Goal: Complete application form

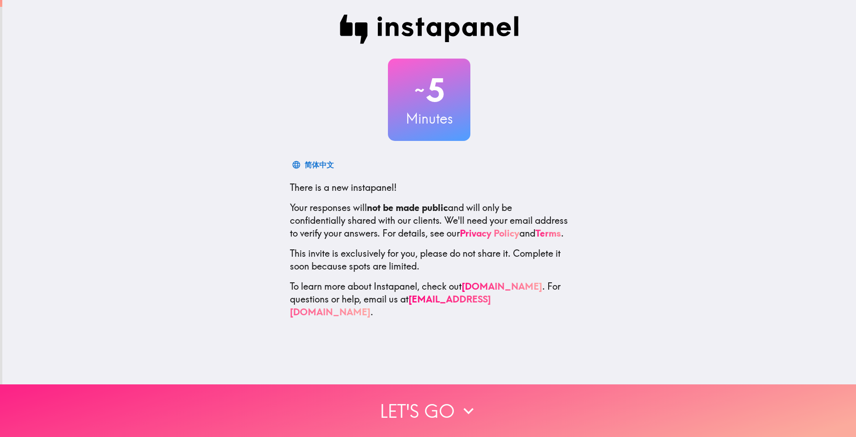
click at [461, 401] on icon "button" at bounding box center [468, 411] width 20 height 20
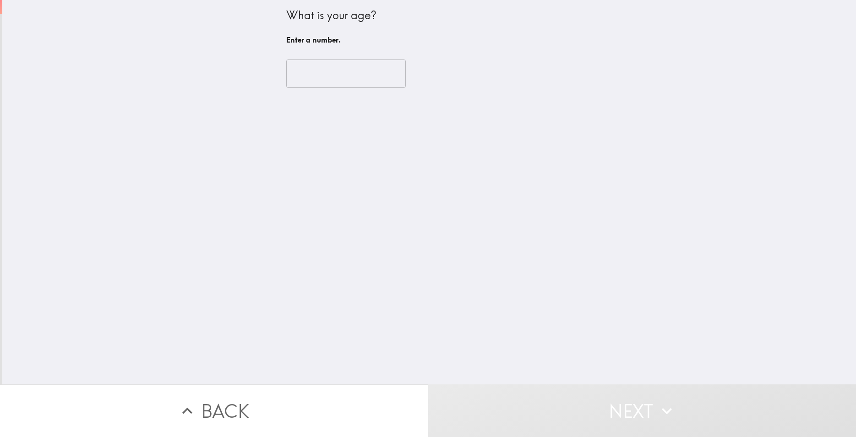
click at [330, 73] on input "number" at bounding box center [346, 74] width 120 height 28
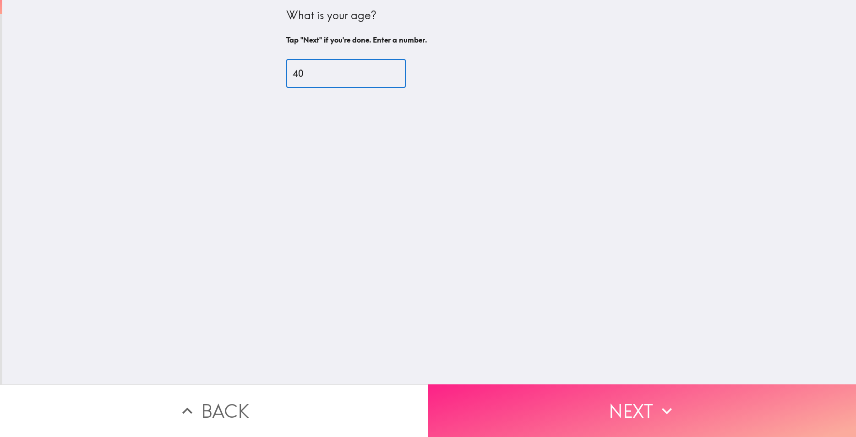
type input "40"
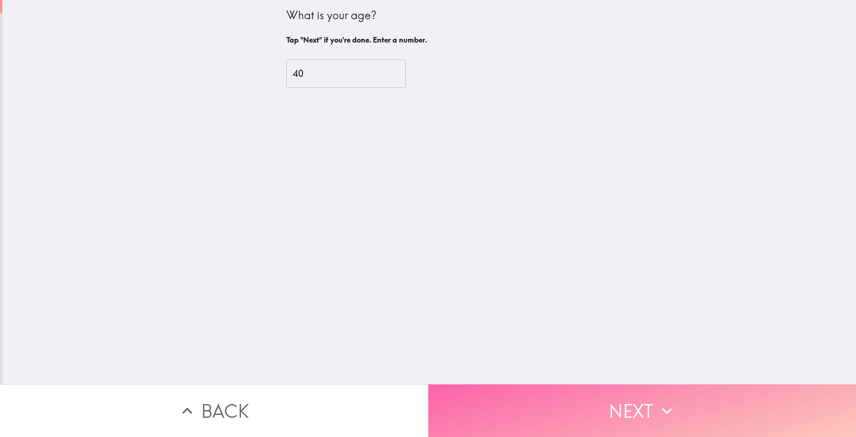
click at [611, 408] on button "Next" at bounding box center [642, 411] width 428 height 53
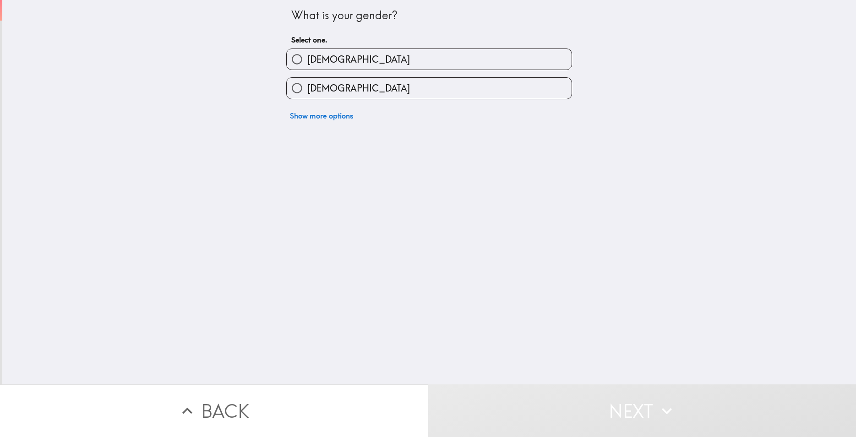
click at [347, 60] on label "[DEMOGRAPHIC_DATA]" at bounding box center [429, 59] width 285 height 21
click at [307, 60] on input "[DEMOGRAPHIC_DATA]" at bounding box center [297, 59] width 21 height 21
radio input "true"
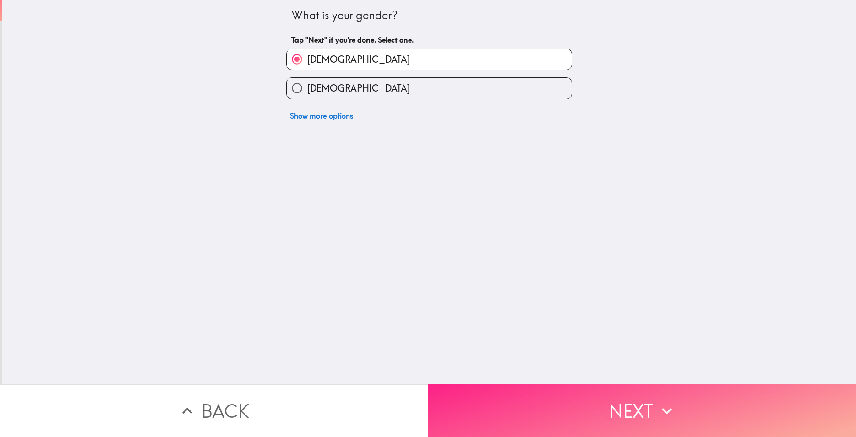
click at [598, 403] on button "Next" at bounding box center [642, 411] width 428 height 53
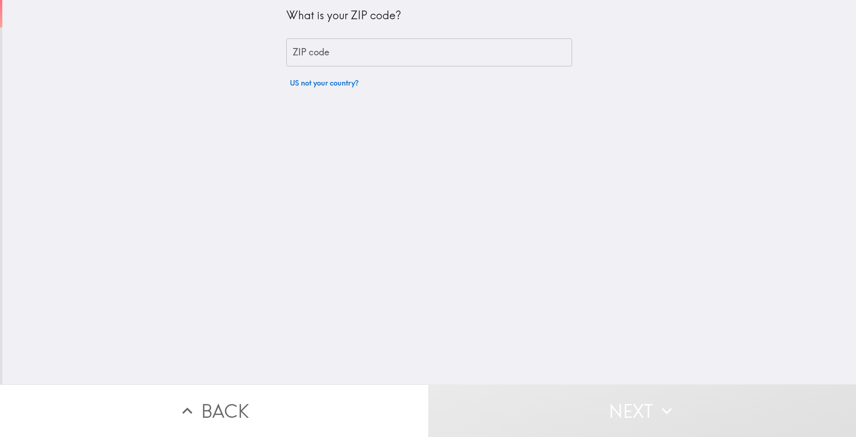
click at [389, 53] on input "ZIP code" at bounding box center [429, 52] width 286 height 28
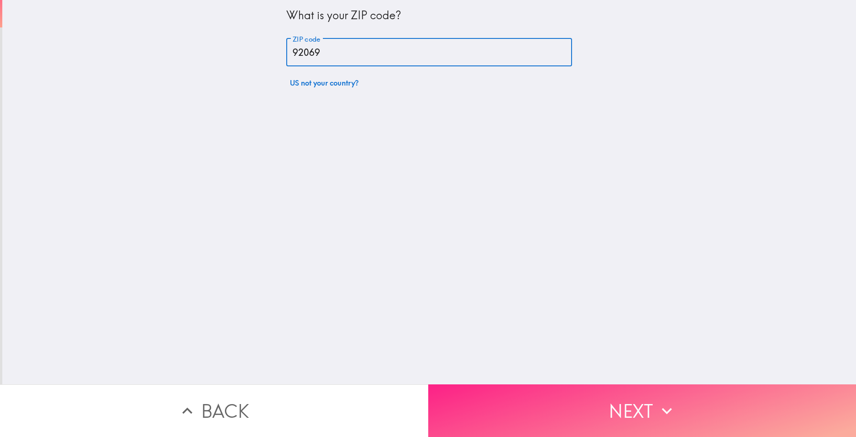
type input "92069"
click at [631, 389] on button "Next" at bounding box center [642, 411] width 428 height 53
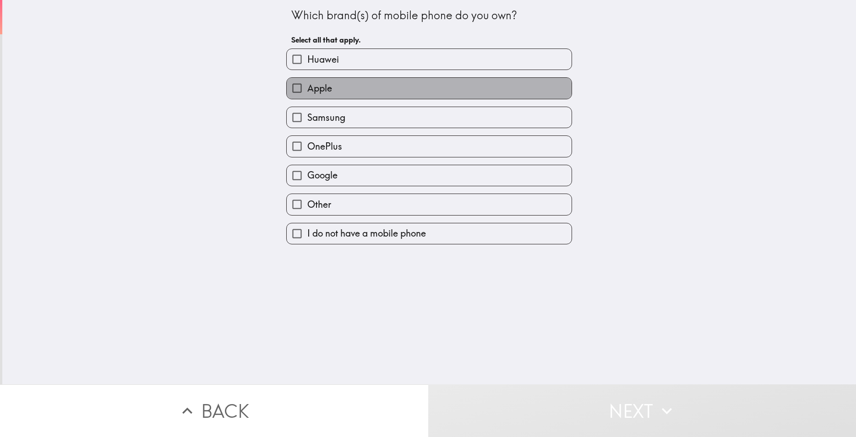
click at [333, 91] on label "Apple" at bounding box center [429, 88] width 285 height 21
click at [307, 91] on input "Apple" at bounding box center [297, 88] width 21 height 21
checkbox input "true"
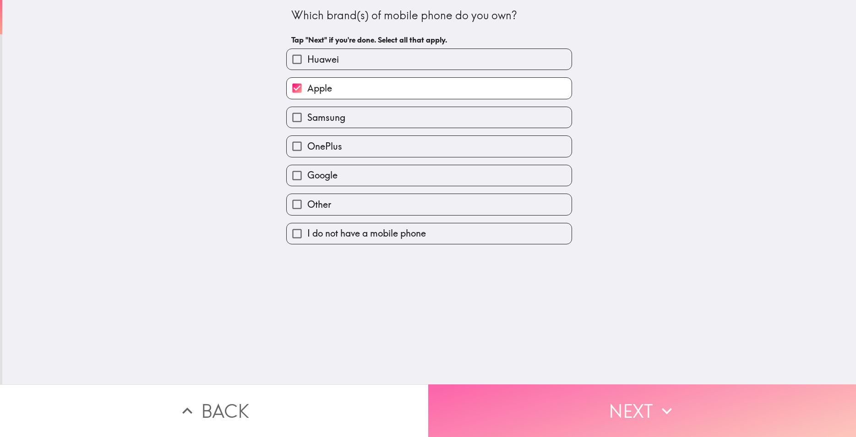
click at [534, 402] on button "Next" at bounding box center [642, 411] width 428 height 53
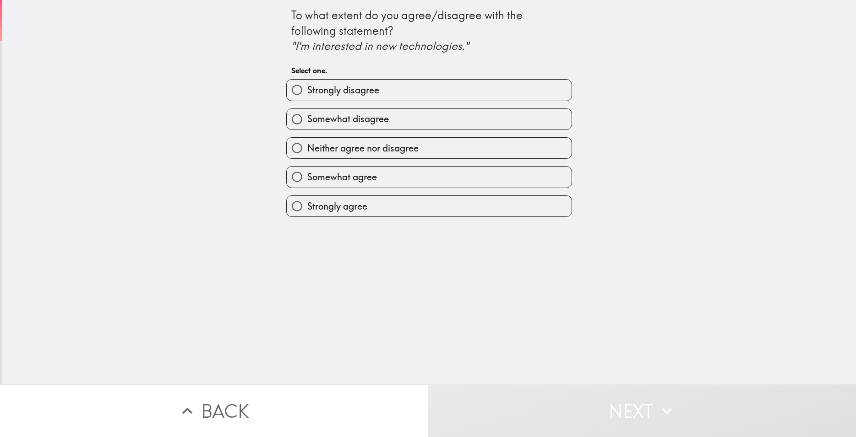
click at [350, 173] on span "Somewhat agree" at bounding box center [342, 177] width 70 height 13
click at [307, 173] on input "Somewhat agree" at bounding box center [297, 177] width 21 height 21
radio input "true"
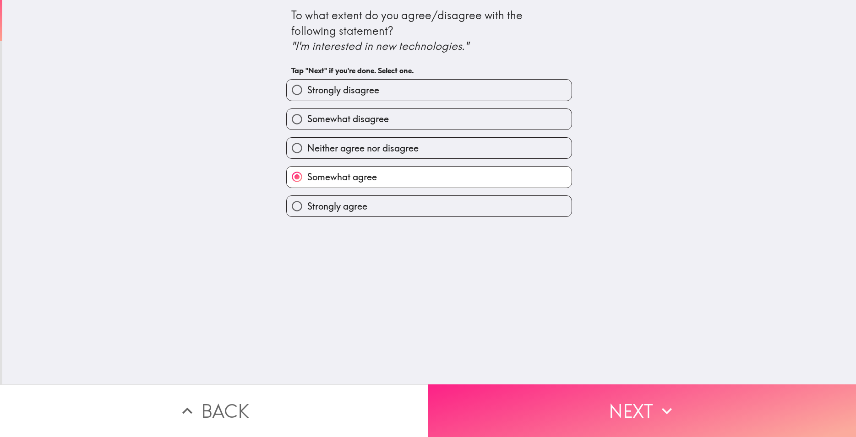
click at [586, 405] on button "Next" at bounding box center [642, 411] width 428 height 53
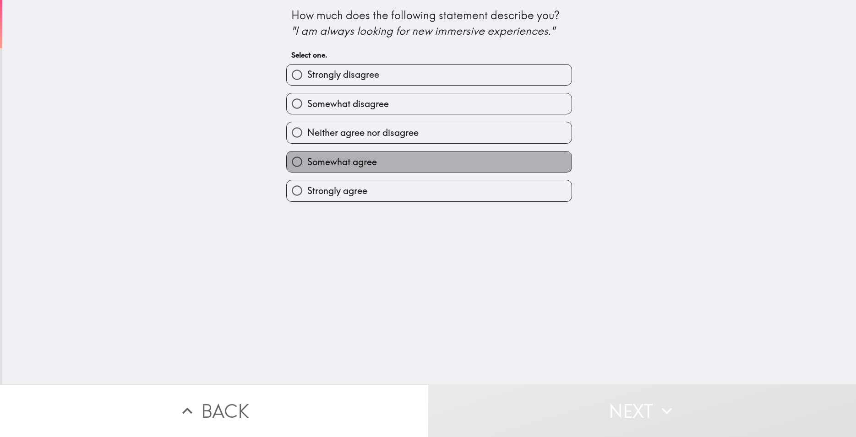
click at [376, 162] on label "Somewhat agree" at bounding box center [429, 162] width 285 height 21
click at [307, 162] on input "Somewhat agree" at bounding box center [297, 162] width 21 height 21
radio input "true"
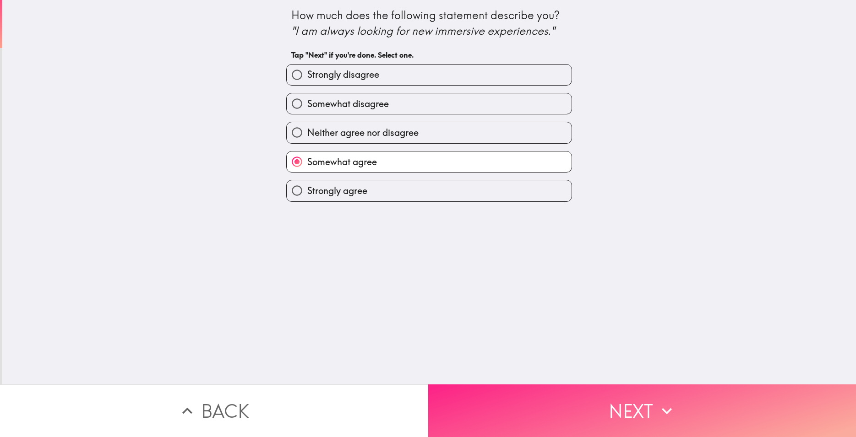
click at [584, 409] on button "Next" at bounding box center [642, 411] width 428 height 53
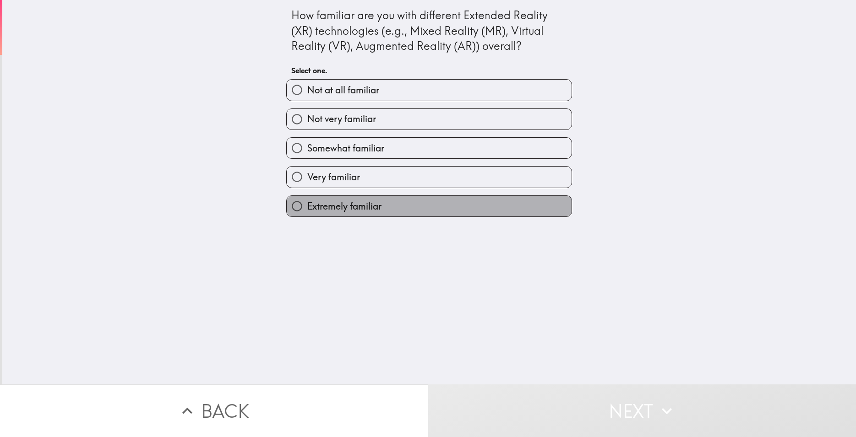
click at [387, 209] on label "Extremely familiar" at bounding box center [429, 206] width 285 height 21
click at [307, 209] on input "Extremely familiar" at bounding box center [297, 206] width 21 height 21
radio input "true"
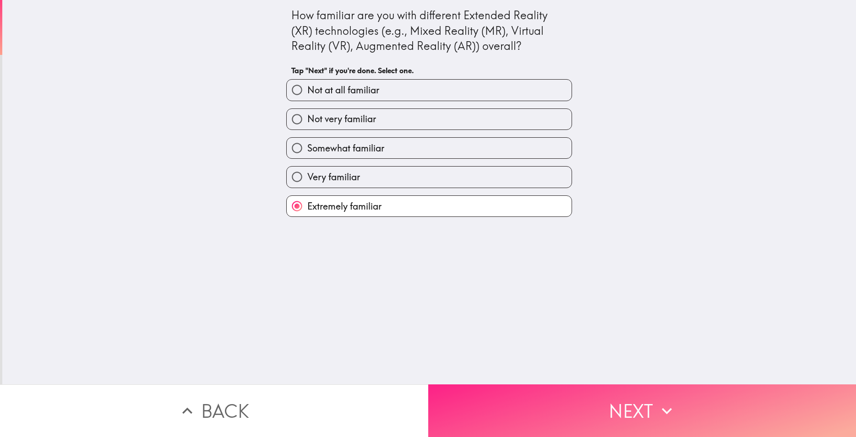
click at [577, 395] on button "Next" at bounding box center [642, 411] width 428 height 53
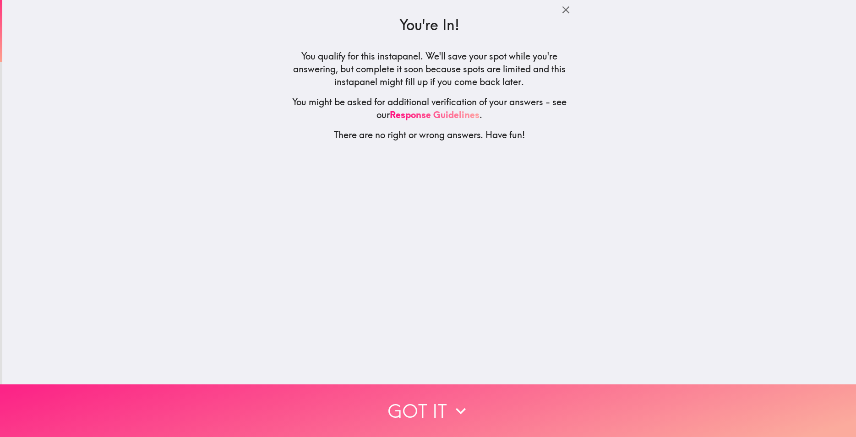
click at [451, 413] on icon "button" at bounding box center [461, 411] width 20 height 20
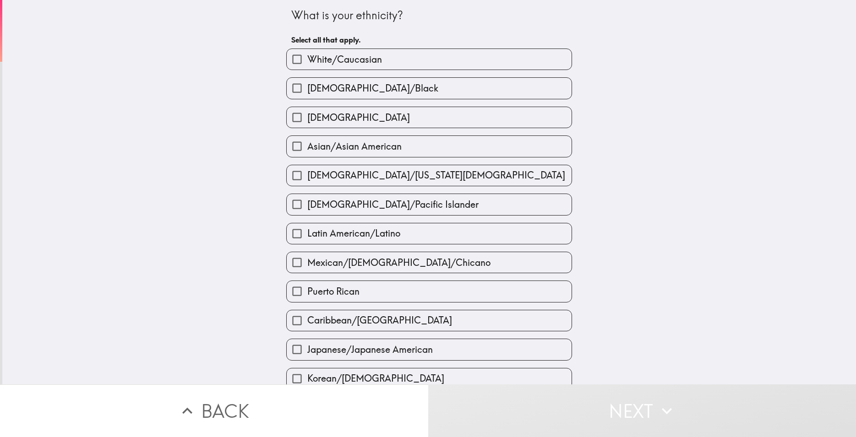
click at [409, 61] on label "White/Caucasian" at bounding box center [429, 59] width 285 height 21
click at [307, 61] on input "White/Caucasian" at bounding box center [297, 59] width 21 height 21
checkbox input "true"
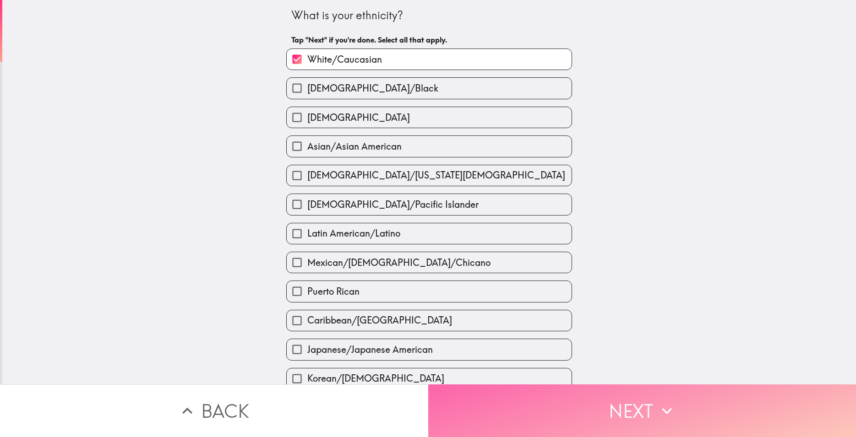
click at [534, 413] on button "Next" at bounding box center [642, 411] width 428 height 53
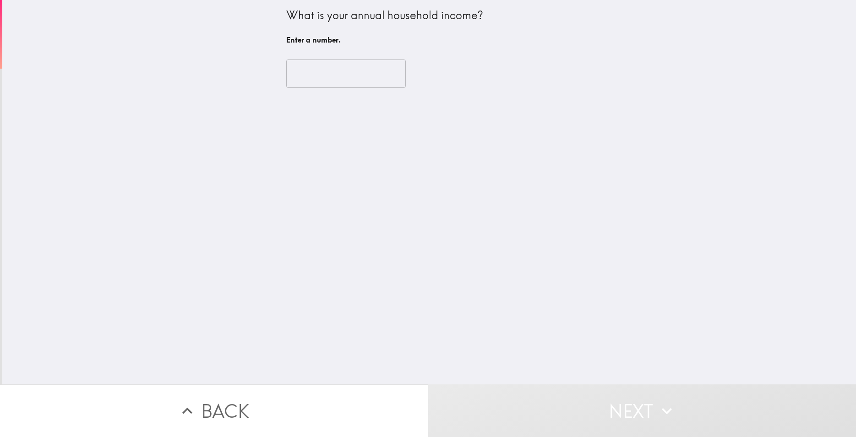
click at [344, 72] on input "number" at bounding box center [346, 74] width 120 height 28
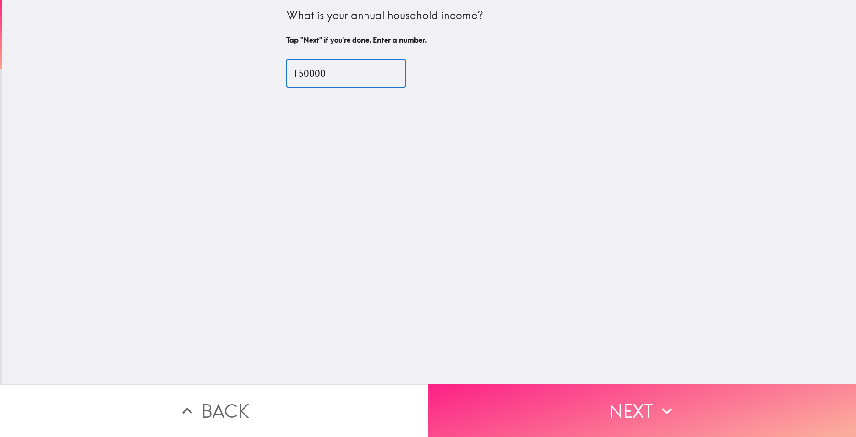
type input "150000"
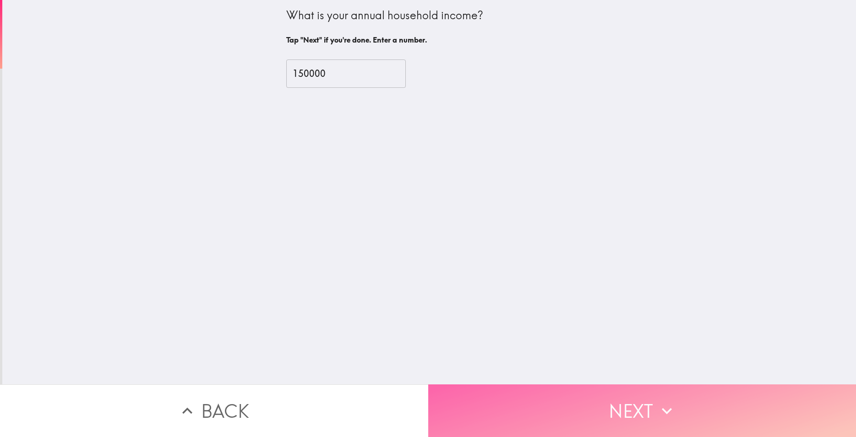
click at [598, 401] on button "Next" at bounding box center [642, 411] width 428 height 53
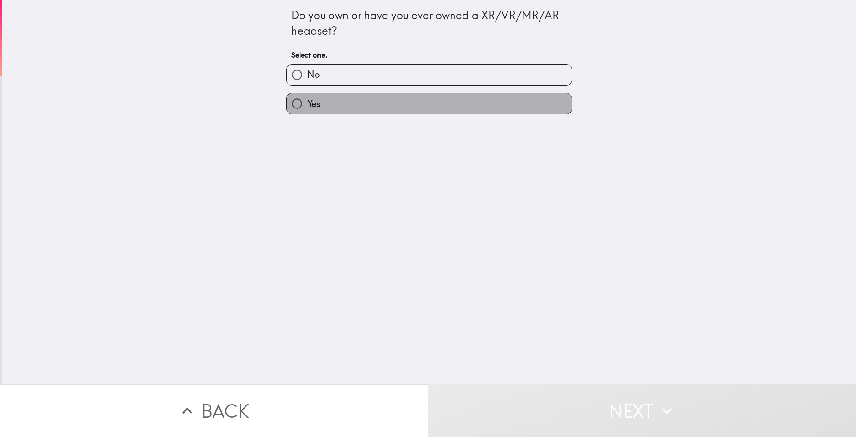
click at [378, 101] on label "Yes" at bounding box center [429, 103] width 285 height 21
click at [307, 101] on input "Yes" at bounding box center [297, 103] width 21 height 21
radio input "true"
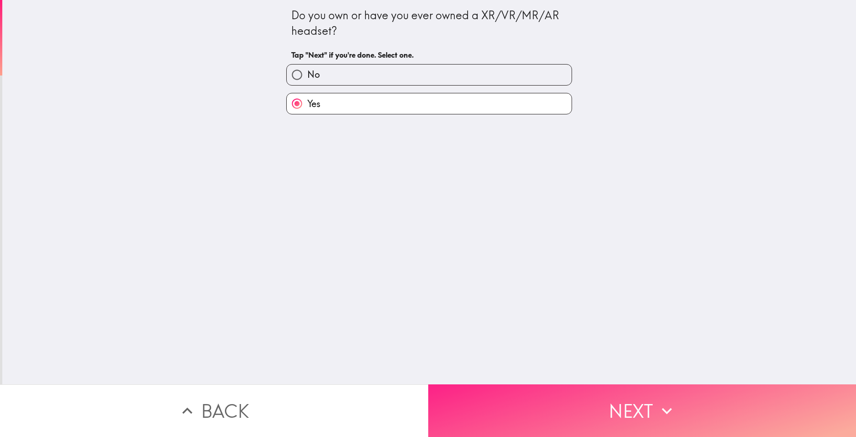
click at [560, 421] on button "Next" at bounding box center [642, 411] width 428 height 53
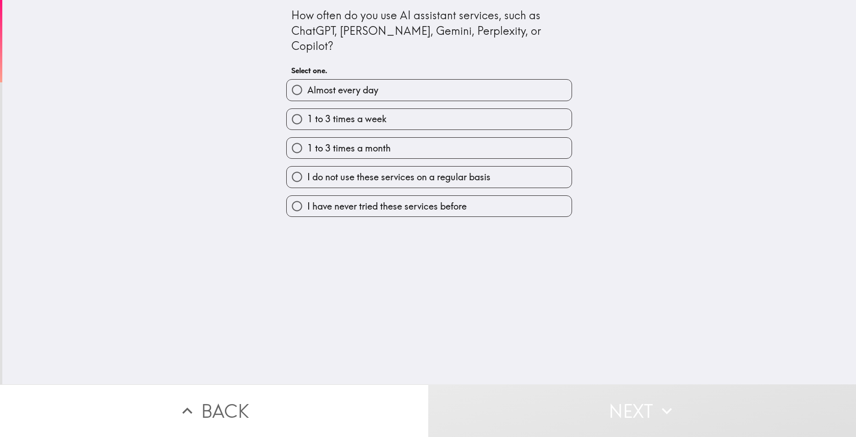
click at [381, 80] on label "Almost every day" at bounding box center [429, 90] width 285 height 21
click at [307, 80] on input "Almost every day" at bounding box center [297, 90] width 21 height 21
radio input "true"
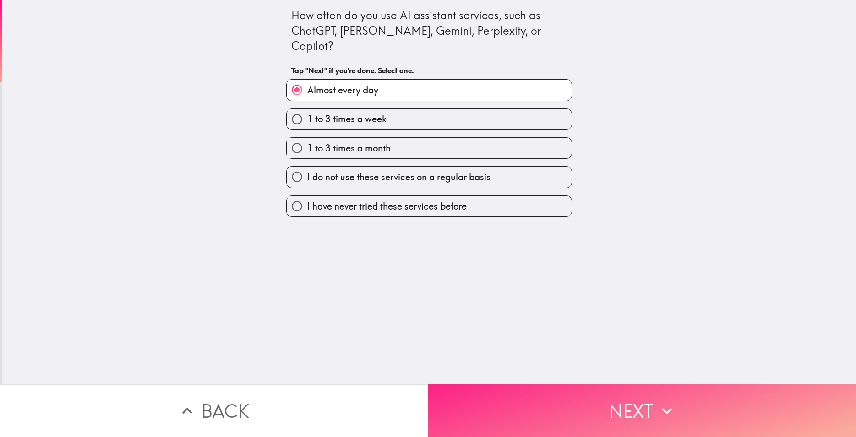
click at [560, 401] on button "Next" at bounding box center [642, 411] width 428 height 53
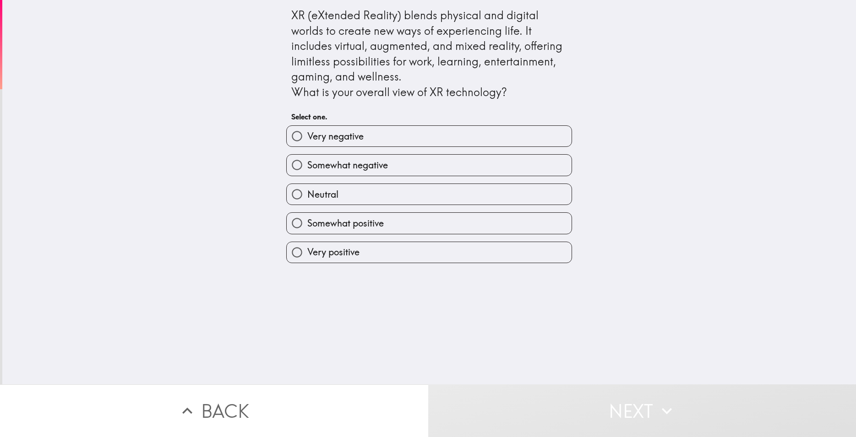
click at [329, 256] on span "Very positive" at bounding box center [333, 252] width 52 height 13
click at [307, 256] on input "Very positive" at bounding box center [297, 252] width 21 height 21
radio input "true"
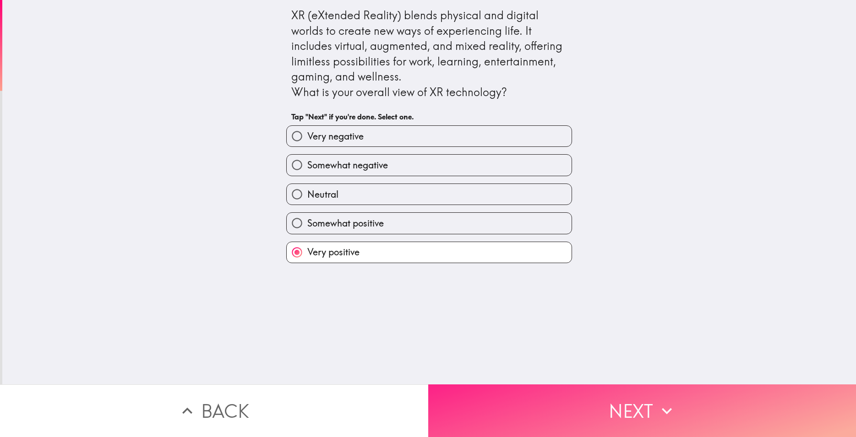
click at [599, 410] on button "Next" at bounding box center [642, 411] width 428 height 53
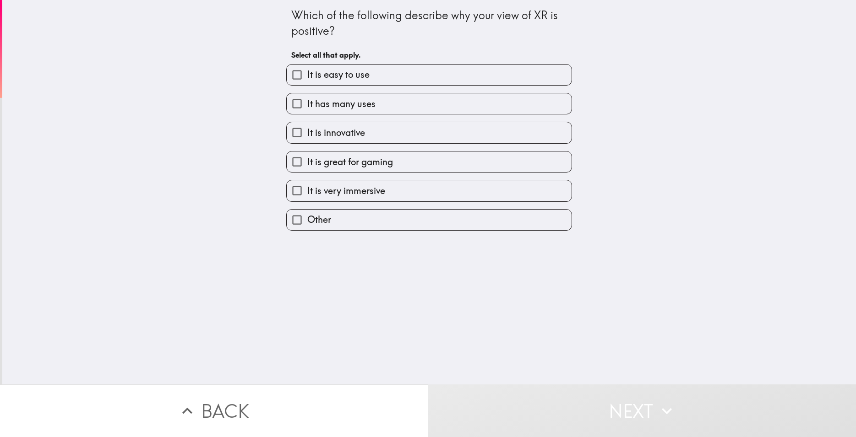
click at [340, 163] on span "It is great for gaming" at bounding box center [350, 162] width 86 height 13
click at [307, 163] on input "It is great for gaming" at bounding box center [297, 162] width 21 height 21
checkbox input "true"
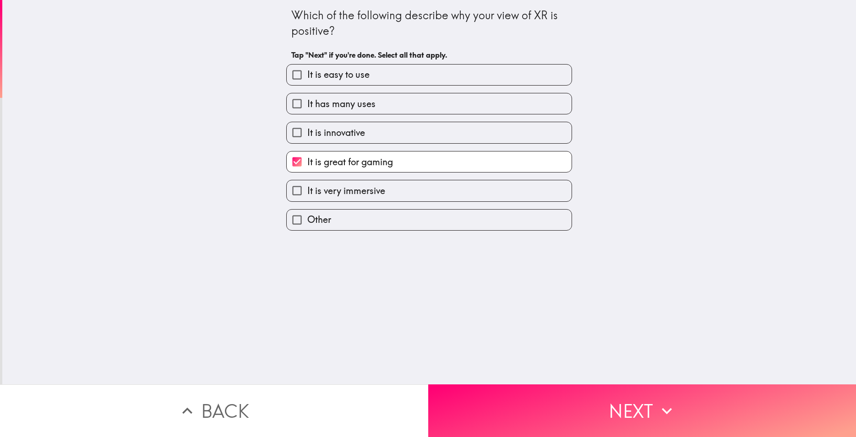
click at [352, 104] on span "It has many uses" at bounding box center [341, 104] width 68 height 13
click at [307, 104] on input "It has many uses" at bounding box center [297, 103] width 21 height 21
checkbox input "true"
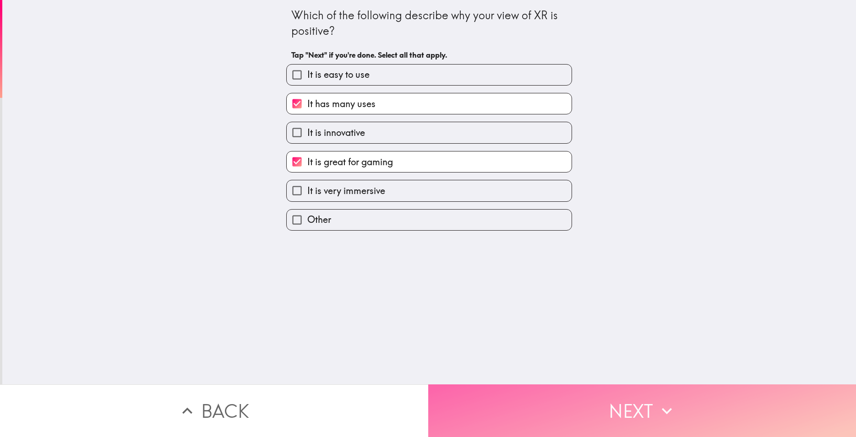
click at [589, 420] on button "Next" at bounding box center [642, 411] width 428 height 53
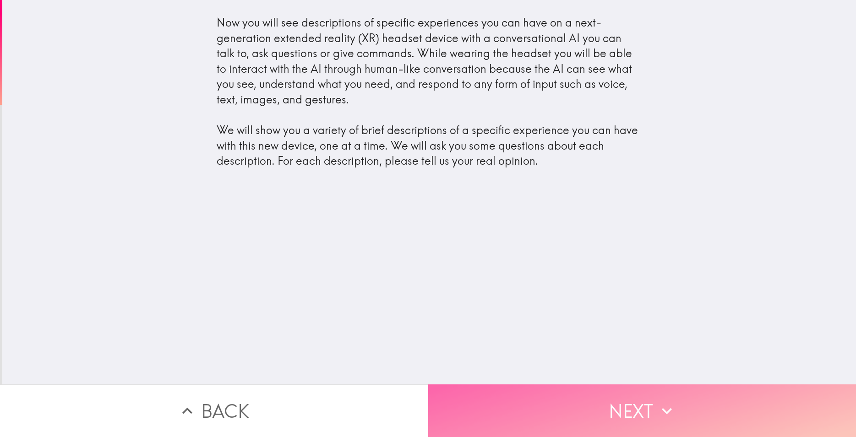
click at [562, 419] on button "Next" at bounding box center [642, 411] width 428 height 53
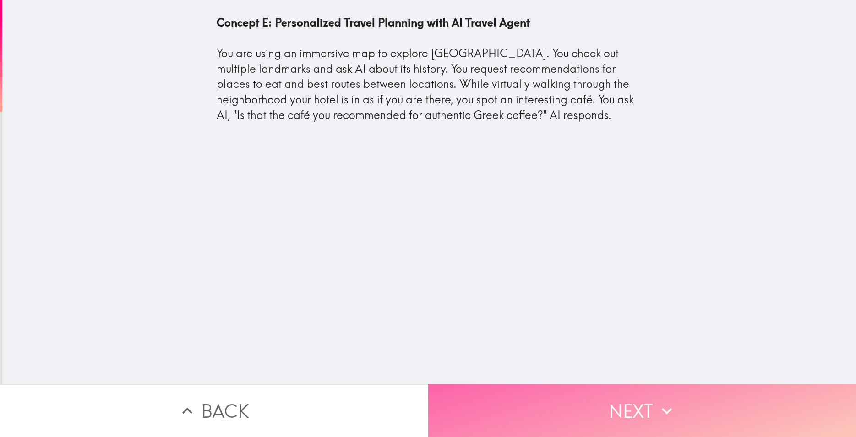
click at [570, 409] on button "Next" at bounding box center [642, 411] width 428 height 53
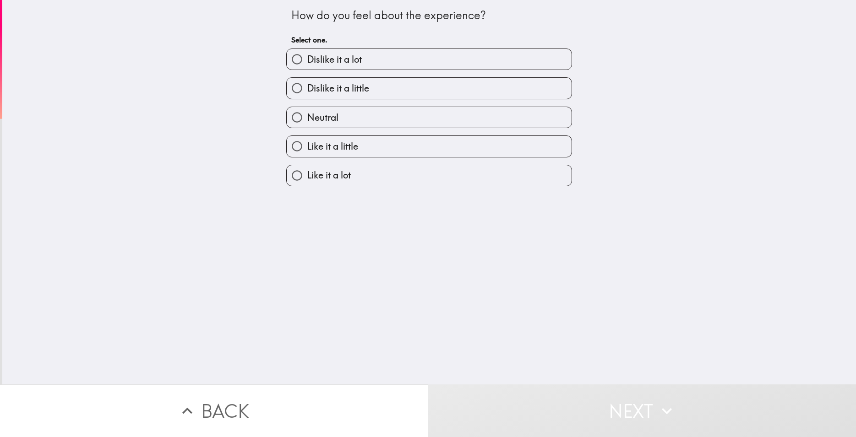
click at [335, 152] on span "Like it a little" at bounding box center [332, 146] width 51 height 13
click at [307, 152] on input "Like it a little" at bounding box center [297, 146] width 21 height 21
radio input "true"
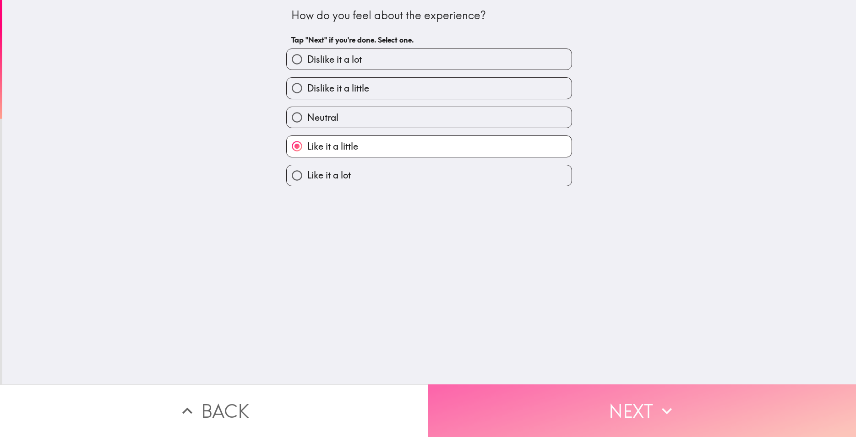
click at [536, 389] on button "Next" at bounding box center [642, 411] width 428 height 53
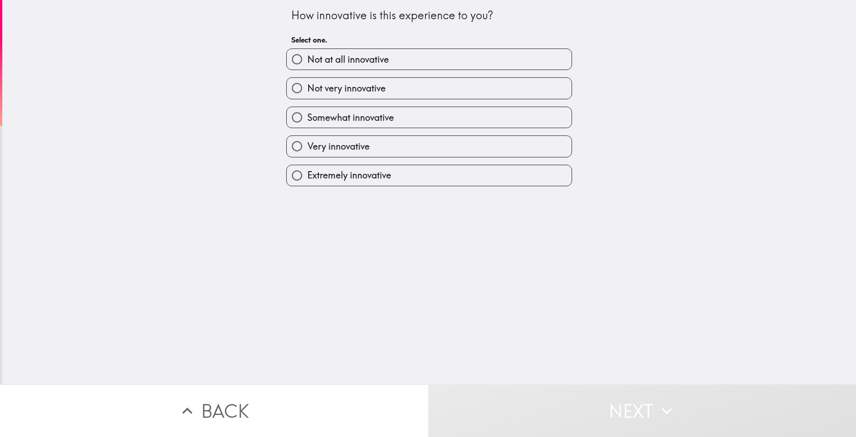
click at [367, 146] on label "Very innovative" at bounding box center [429, 146] width 285 height 21
click at [307, 146] on input "Very innovative" at bounding box center [297, 146] width 21 height 21
radio input "true"
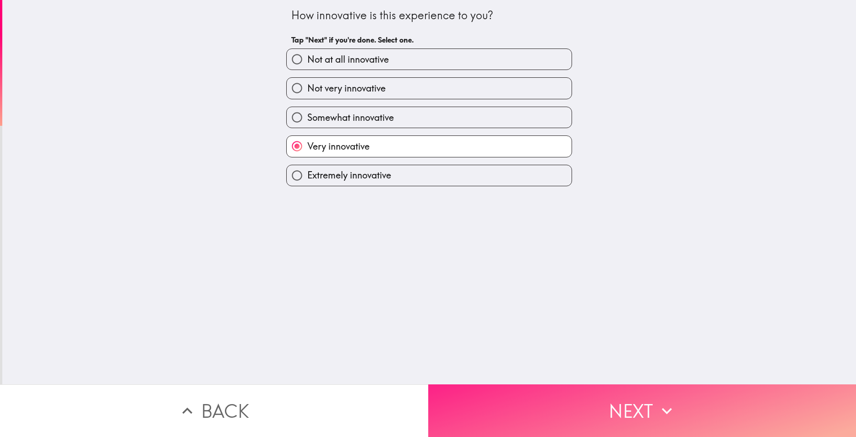
click at [534, 391] on button "Next" at bounding box center [642, 411] width 428 height 53
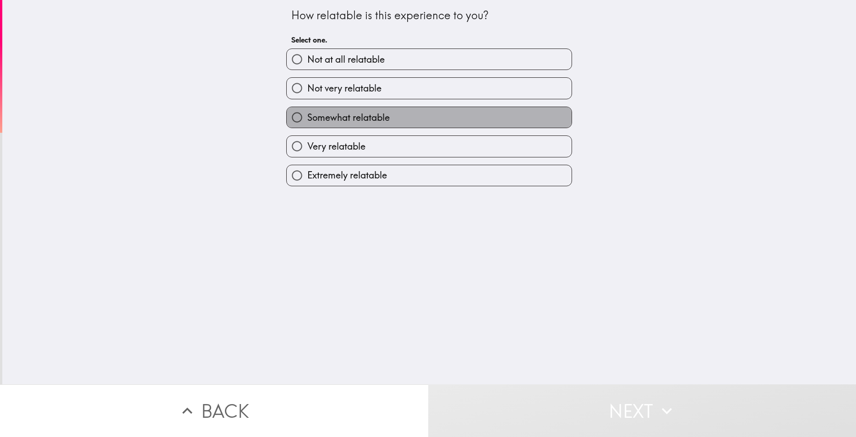
click at [366, 118] on span "Somewhat relatable" at bounding box center [348, 117] width 82 height 13
click at [307, 118] on input "Somewhat relatable" at bounding box center [297, 117] width 21 height 21
radio input "true"
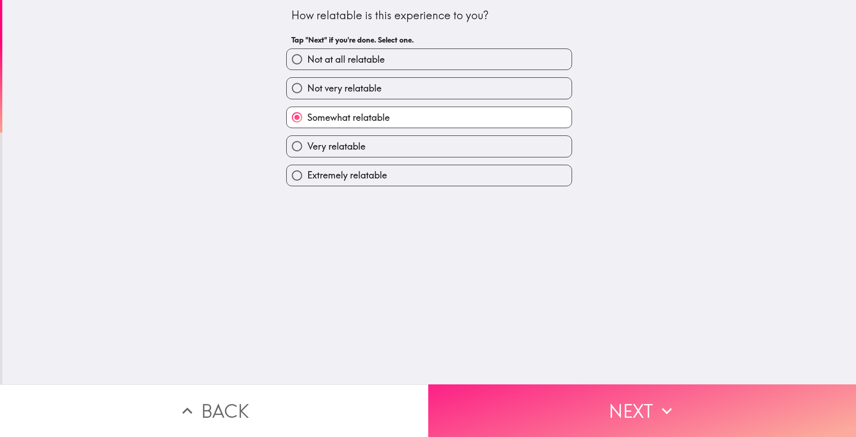
click at [543, 386] on button "Next" at bounding box center [642, 411] width 428 height 53
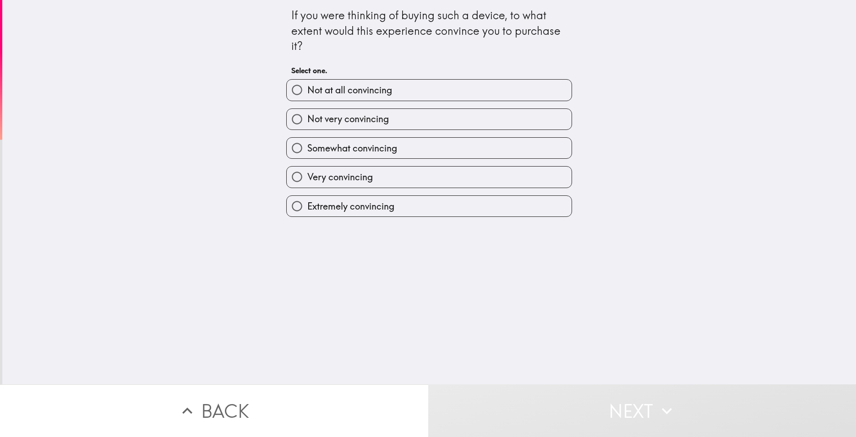
click at [338, 174] on span "Very convincing" at bounding box center [339, 177] width 65 height 13
click at [391, 174] on label "Very convincing" at bounding box center [429, 177] width 285 height 21
click at [307, 174] on input "Very convincing" at bounding box center [297, 177] width 21 height 21
radio input "true"
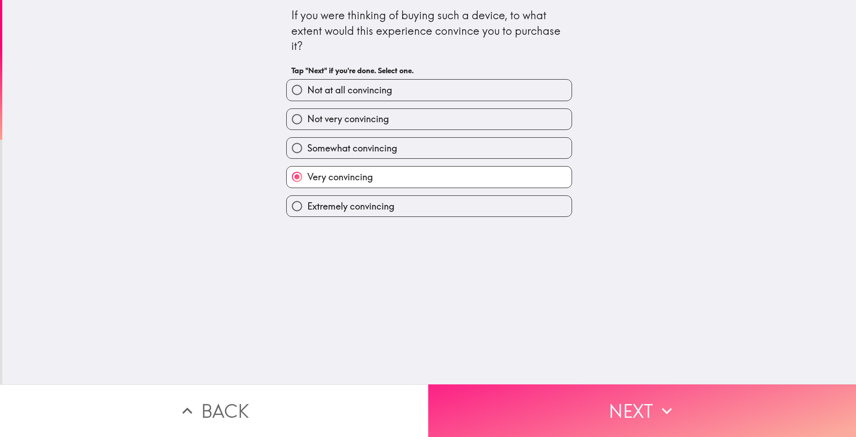
click at [562, 397] on button "Next" at bounding box center [642, 411] width 428 height 53
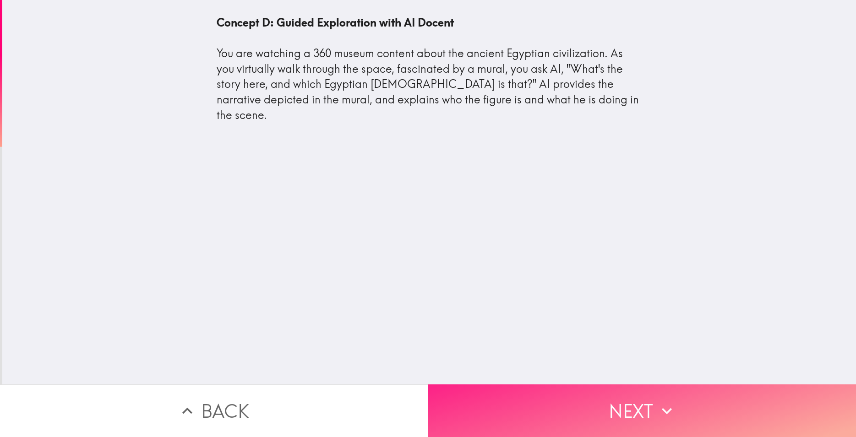
click at [578, 422] on button "Next" at bounding box center [642, 411] width 428 height 53
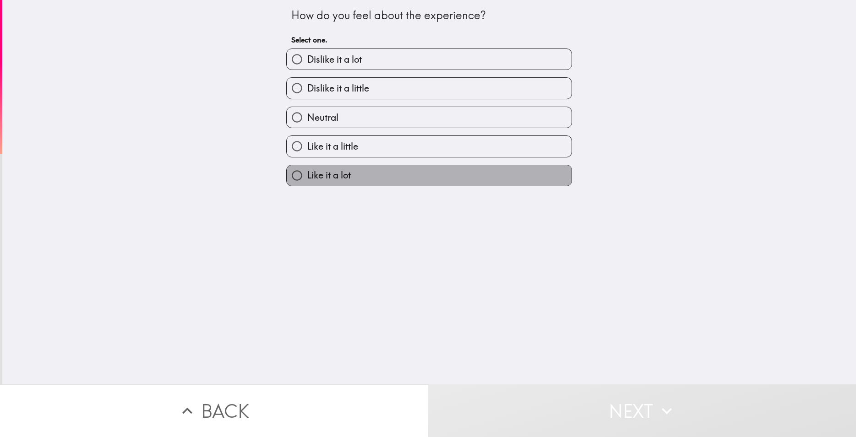
click at [347, 172] on label "Like it a lot" at bounding box center [429, 175] width 285 height 21
click at [307, 172] on input "Like it a lot" at bounding box center [297, 175] width 21 height 21
radio input "true"
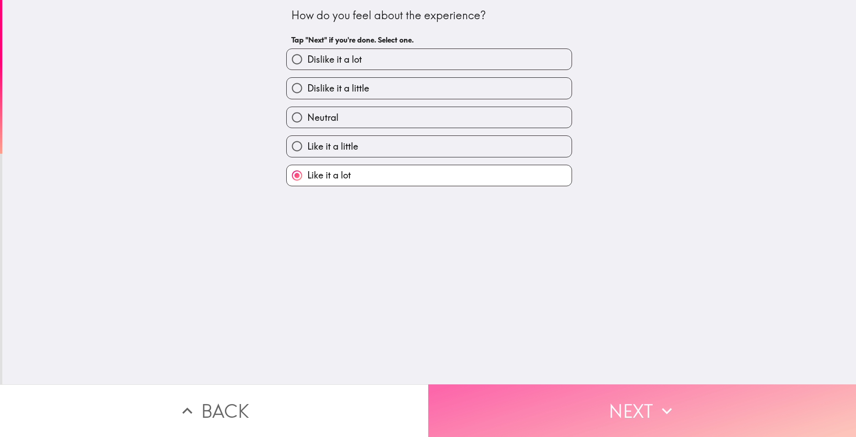
click at [556, 391] on button "Next" at bounding box center [642, 411] width 428 height 53
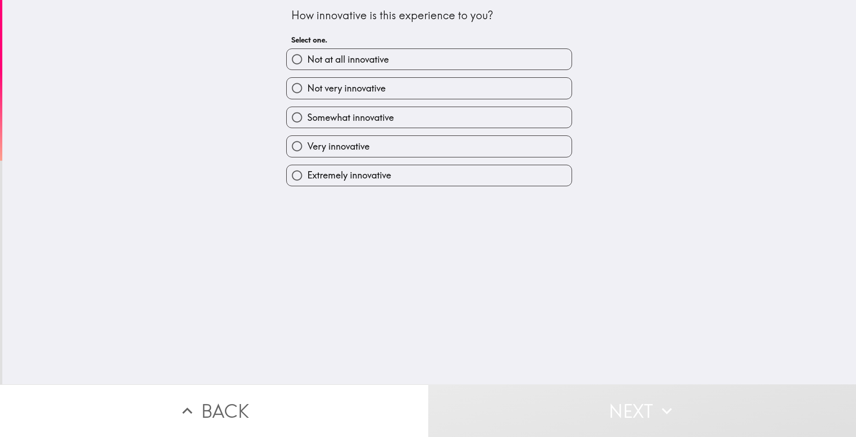
click at [381, 151] on label "Very innovative" at bounding box center [429, 146] width 285 height 21
click at [307, 151] on input "Very innovative" at bounding box center [297, 146] width 21 height 21
radio input "true"
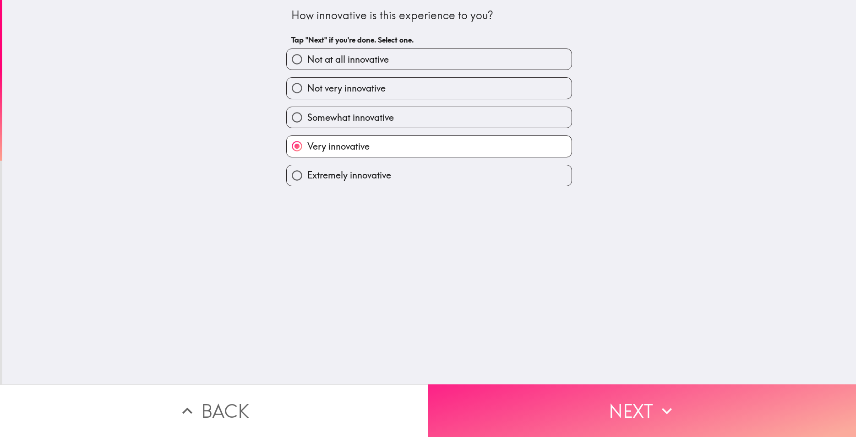
click at [563, 395] on button "Next" at bounding box center [642, 411] width 428 height 53
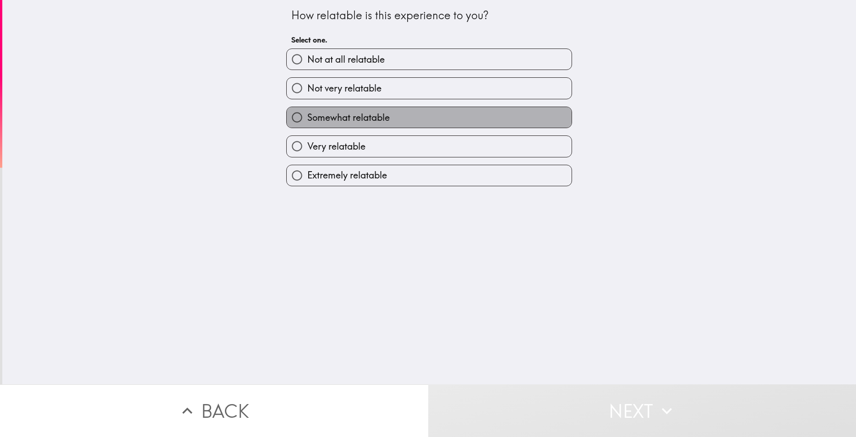
click at [371, 121] on span "Somewhat relatable" at bounding box center [348, 117] width 82 height 13
click at [307, 121] on input "Somewhat relatable" at bounding box center [297, 117] width 21 height 21
radio input "true"
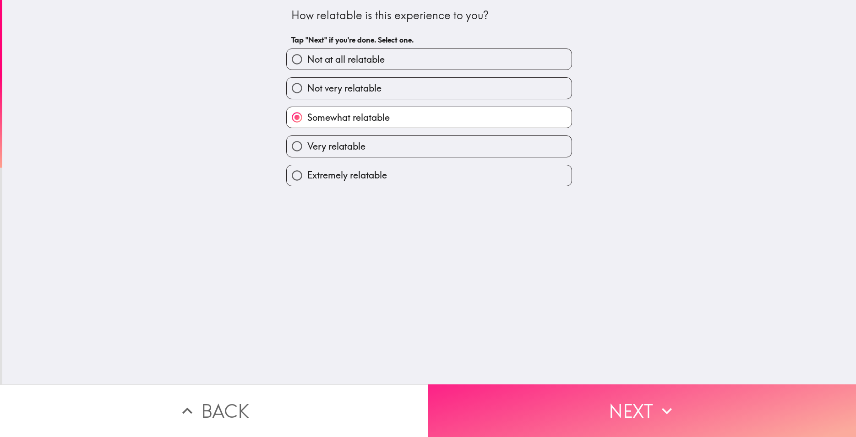
click at [602, 403] on button "Next" at bounding box center [642, 411] width 428 height 53
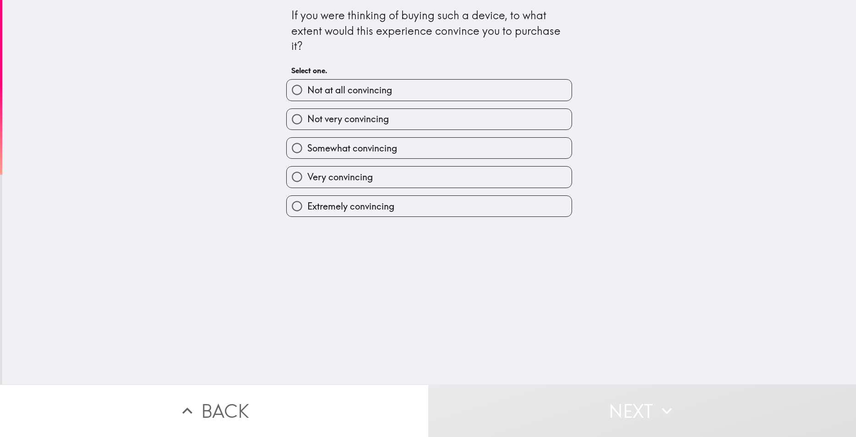
click at [371, 205] on span "Extremely convincing" at bounding box center [350, 206] width 87 height 13
click at [307, 205] on input "Extremely convincing" at bounding box center [297, 206] width 21 height 21
radio input "true"
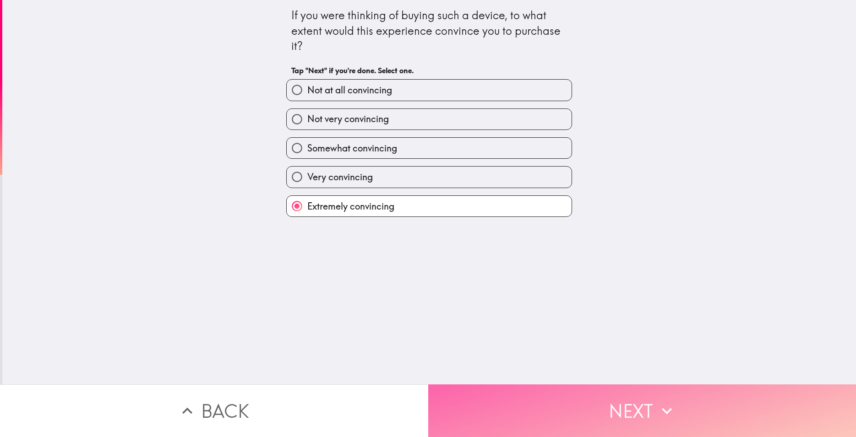
click at [545, 403] on button "Next" at bounding box center [642, 411] width 428 height 53
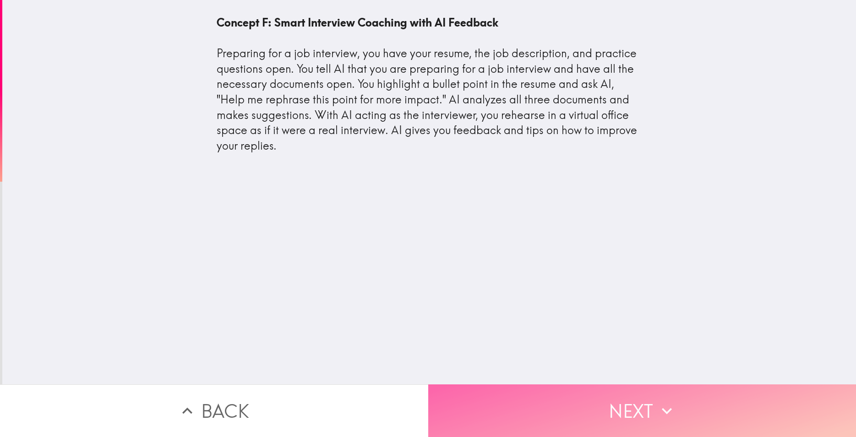
click at [610, 399] on button "Next" at bounding box center [642, 411] width 428 height 53
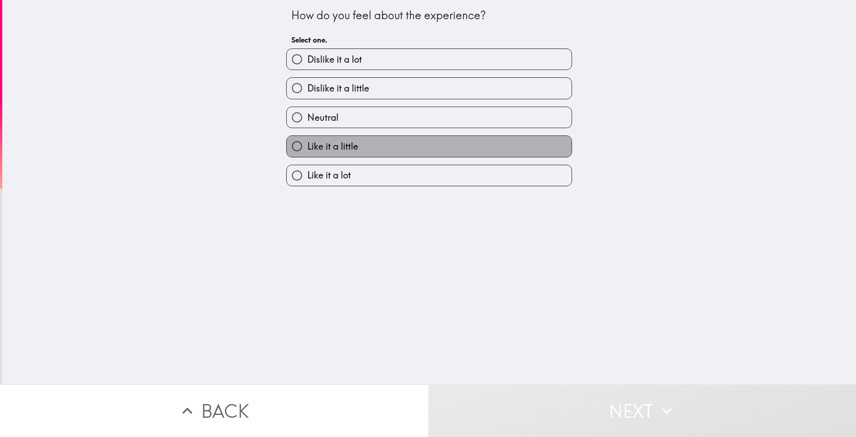
click at [371, 149] on label "Like it a little" at bounding box center [429, 146] width 285 height 21
click at [307, 149] on input "Like it a little" at bounding box center [297, 146] width 21 height 21
radio input "true"
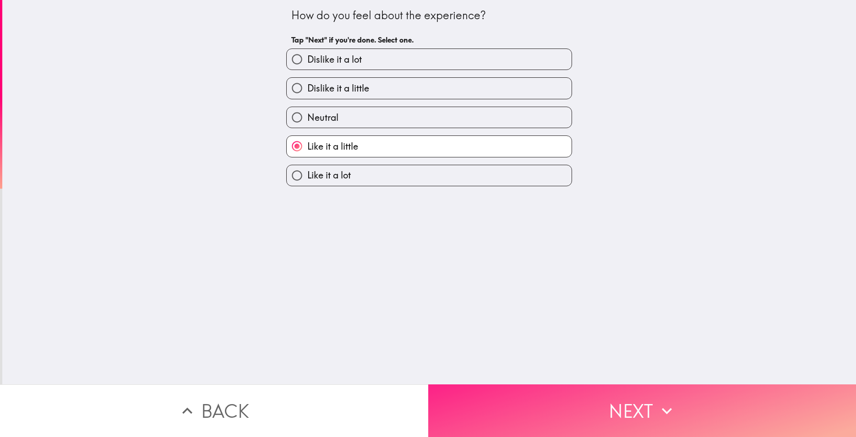
click at [534, 402] on button "Next" at bounding box center [642, 411] width 428 height 53
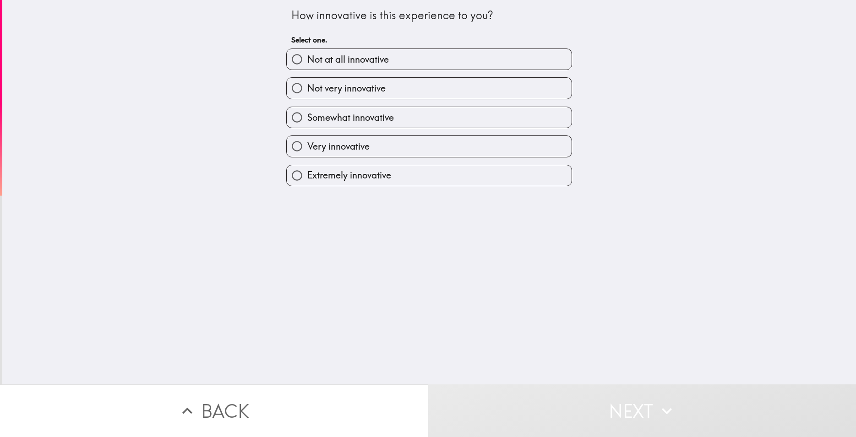
click at [360, 178] on span "Extremely innovative" at bounding box center [349, 175] width 84 height 13
click at [307, 178] on input "Extremely innovative" at bounding box center [297, 175] width 21 height 21
radio input "true"
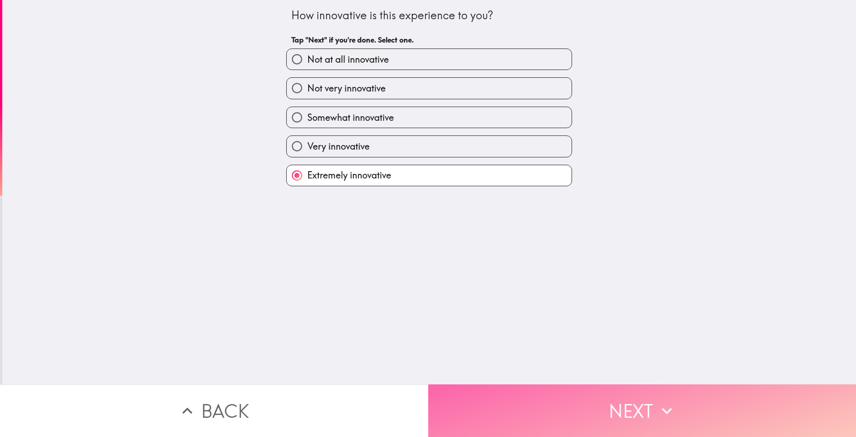
click at [553, 403] on button "Next" at bounding box center [642, 411] width 428 height 53
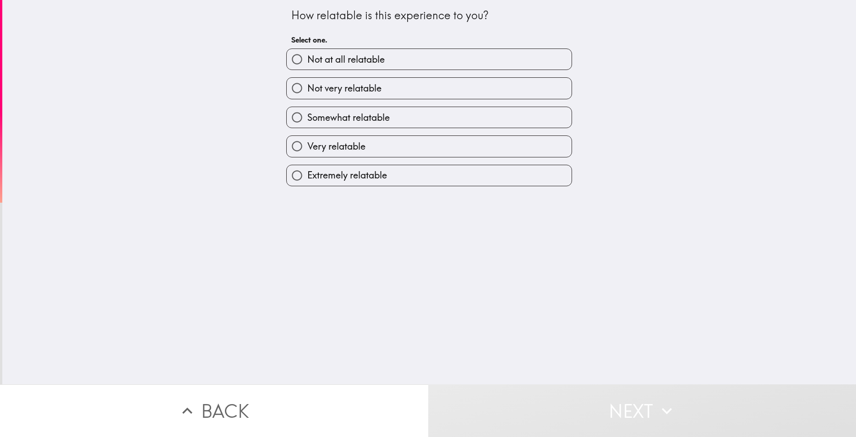
click at [397, 147] on label "Very relatable" at bounding box center [429, 146] width 285 height 21
click at [307, 147] on input "Very relatable" at bounding box center [297, 146] width 21 height 21
radio input "true"
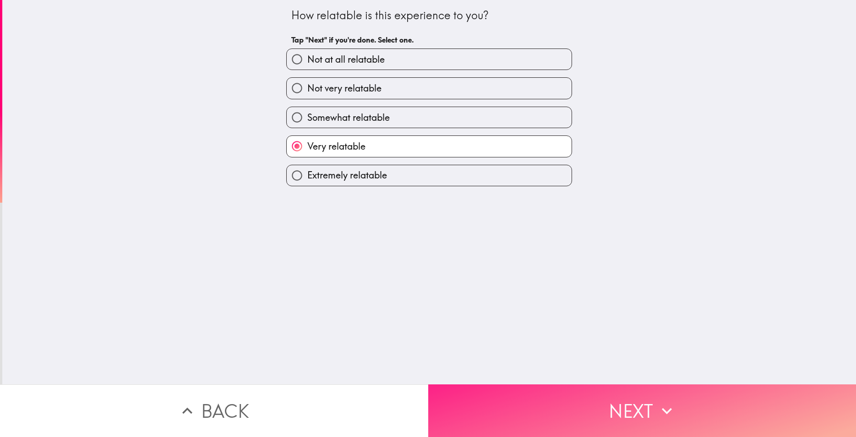
click at [562, 409] on button "Next" at bounding box center [642, 411] width 428 height 53
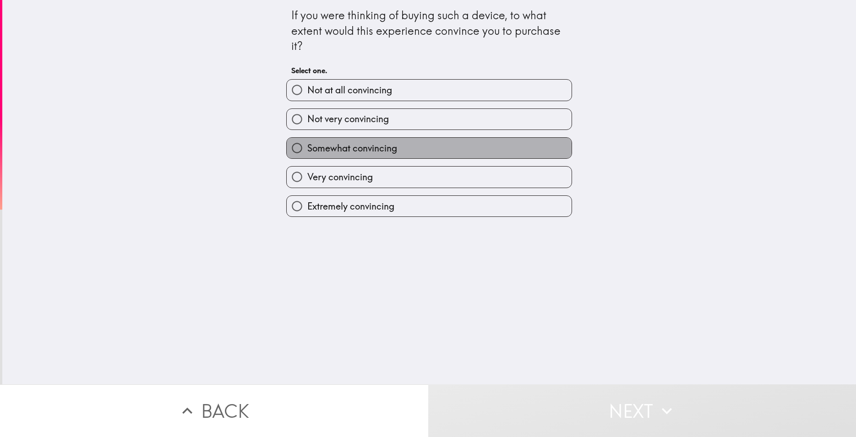
drag, startPoint x: 378, startPoint y: 148, endPoint x: 406, endPoint y: 189, distance: 48.8
click at [379, 148] on span "Somewhat convincing" at bounding box center [352, 148] width 90 height 13
click at [307, 148] on input "Somewhat convincing" at bounding box center [297, 148] width 21 height 21
radio input "true"
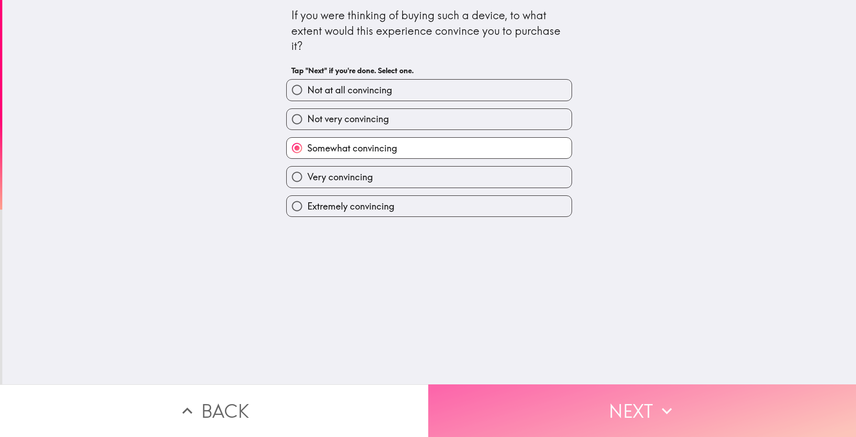
click at [550, 412] on button "Next" at bounding box center [642, 411] width 428 height 53
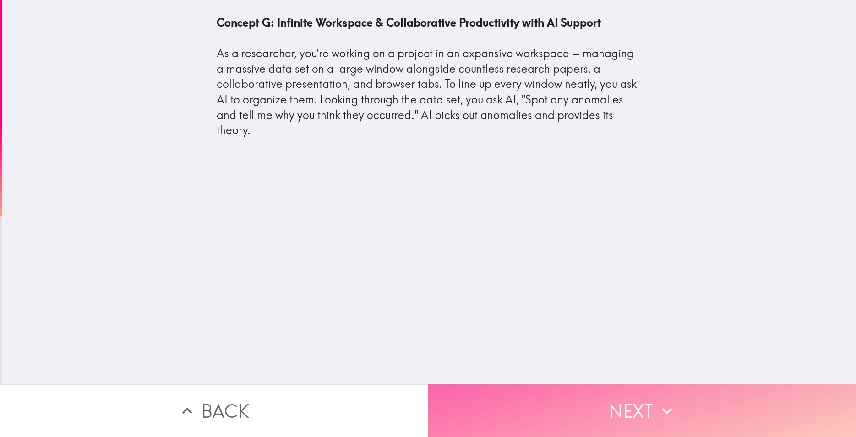
click at [624, 410] on button "Next" at bounding box center [642, 411] width 428 height 53
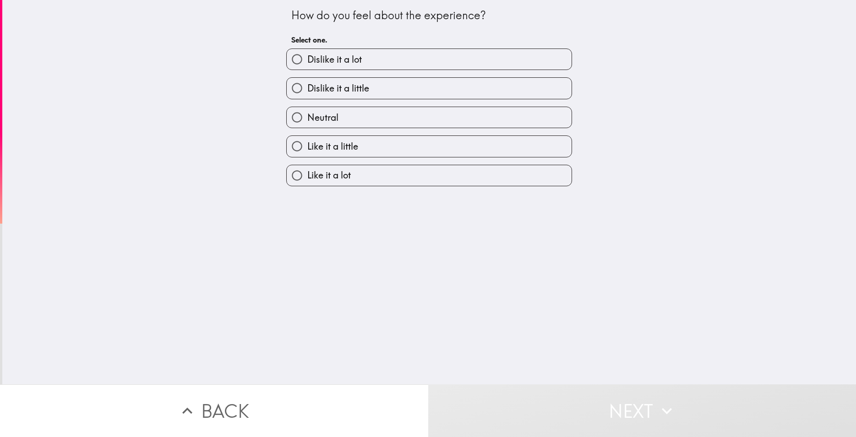
click at [380, 181] on label "Like it a lot" at bounding box center [429, 175] width 285 height 21
click at [307, 181] on input "Like it a lot" at bounding box center [297, 175] width 21 height 21
radio input "true"
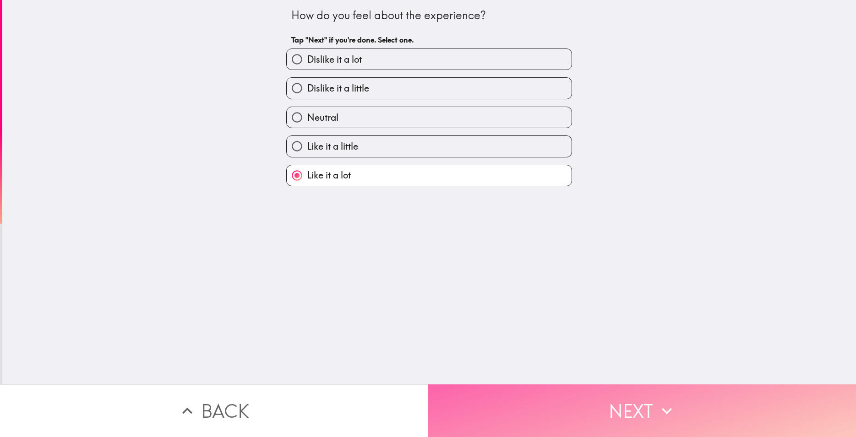
click at [554, 419] on button "Next" at bounding box center [642, 411] width 428 height 53
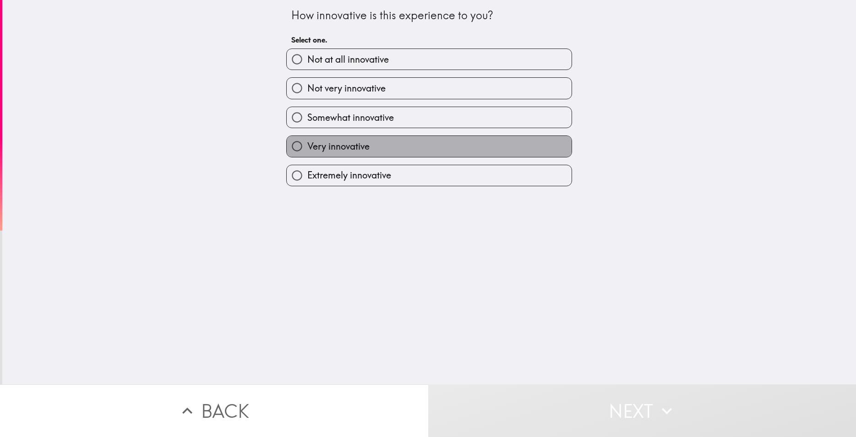
click at [395, 147] on label "Very innovative" at bounding box center [429, 146] width 285 height 21
click at [307, 147] on input "Very innovative" at bounding box center [297, 146] width 21 height 21
radio input "true"
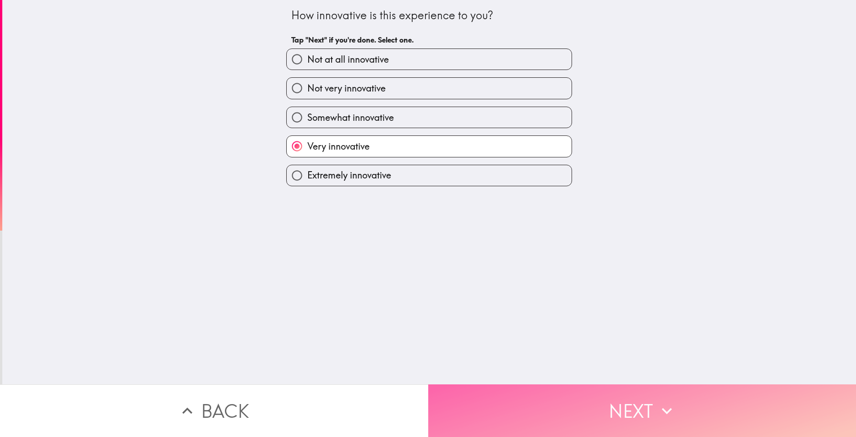
click at [570, 410] on button "Next" at bounding box center [642, 411] width 428 height 53
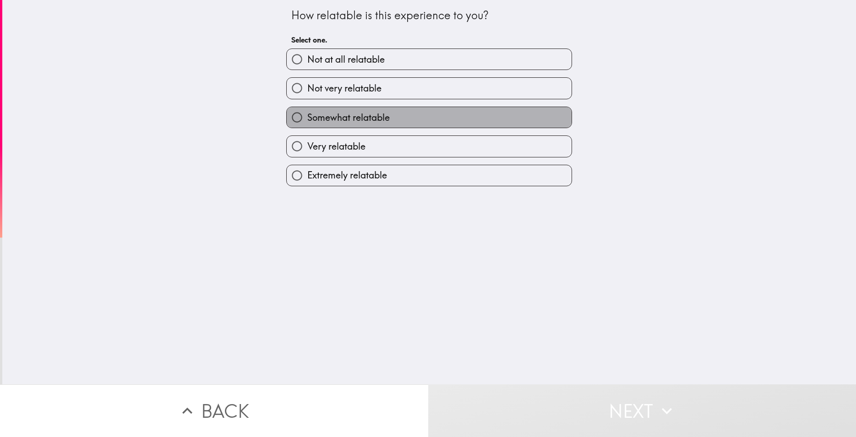
click at [385, 121] on label "Somewhat relatable" at bounding box center [429, 117] width 285 height 21
click at [307, 121] on input "Somewhat relatable" at bounding box center [297, 117] width 21 height 21
radio input "true"
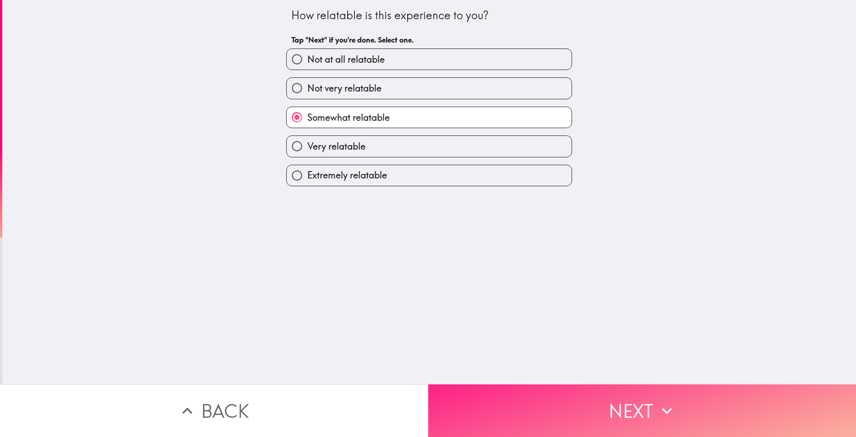
click at [586, 418] on button "Next" at bounding box center [642, 411] width 428 height 53
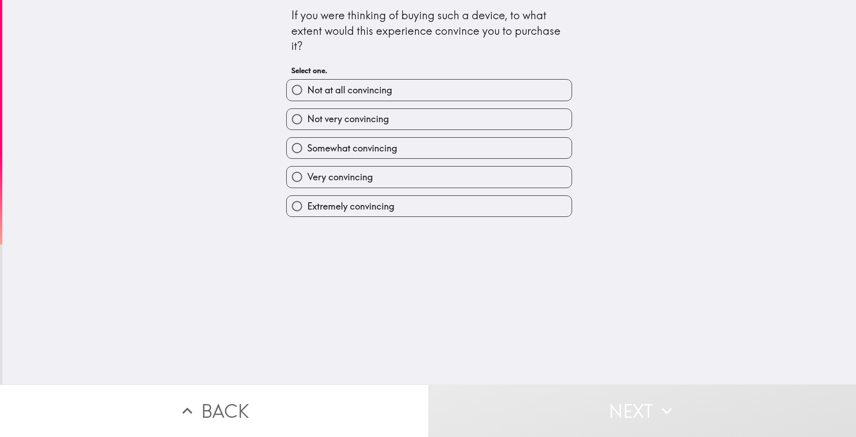
click at [357, 202] on span "Extremely convincing" at bounding box center [350, 206] width 87 height 13
click at [307, 202] on input "Extremely convincing" at bounding box center [297, 206] width 21 height 21
radio input "true"
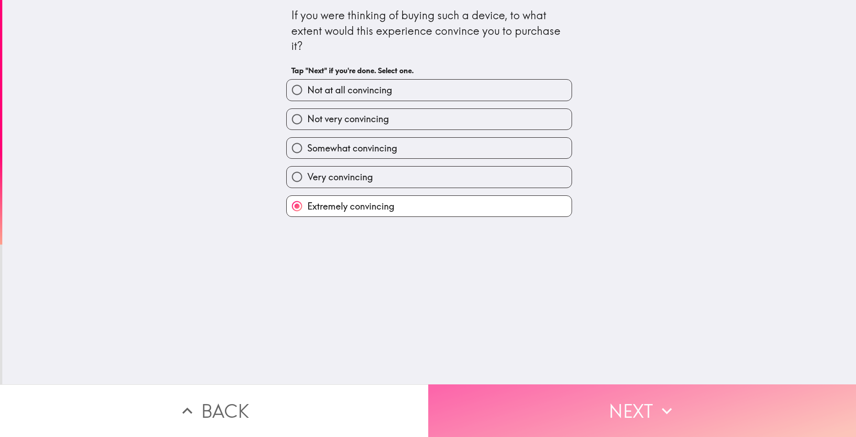
click at [544, 417] on button "Next" at bounding box center [642, 411] width 428 height 53
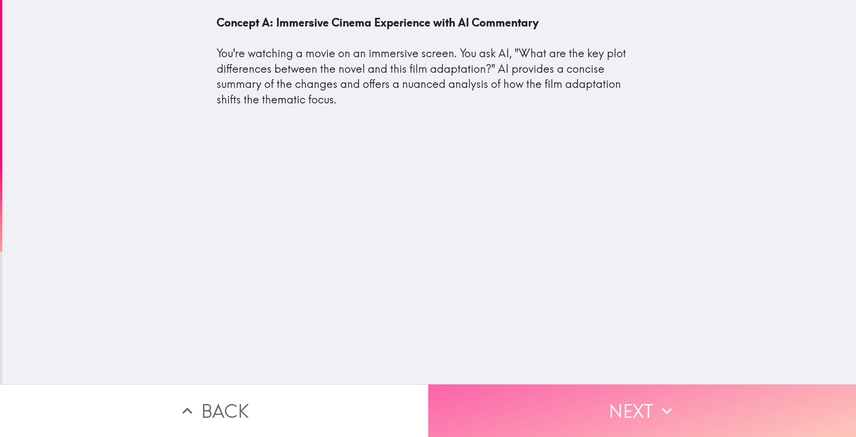
click at [573, 385] on button "Next" at bounding box center [642, 411] width 428 height 53
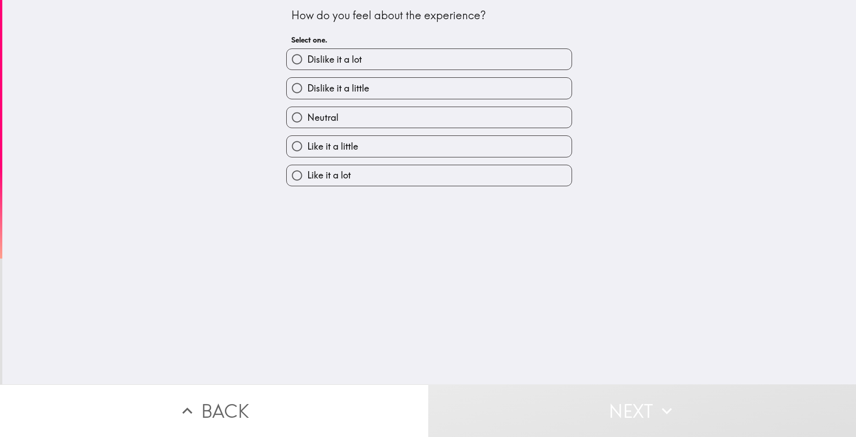
click at [380, 142] on label "Like it a little" at bounding box center [429, 146] width 285 height 21
click at [307, 142] on input "Like it a little" at bounding box center [297, 146] width 21 height 21
radio input "true"
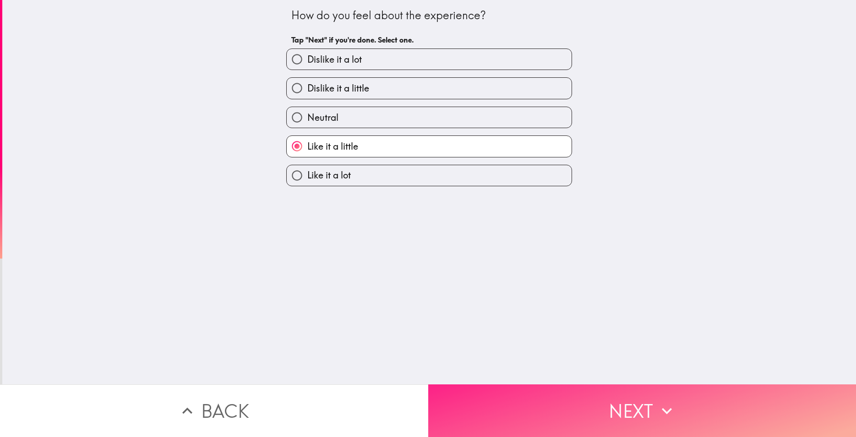
click at [541, 406] on button "Next" at bounding box center [642, 411] width 428 height 53
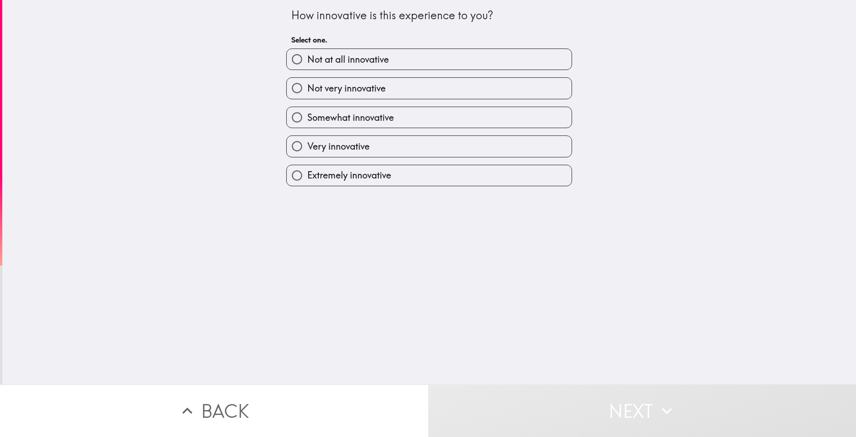
click at [398, 146] on label "Very innovative" at bounding box center [429, 146] width 285 height 21
click at [307, 146] on input "Very innovative" at bounding box center [297, 146] width 21 height 21
radio input "true"
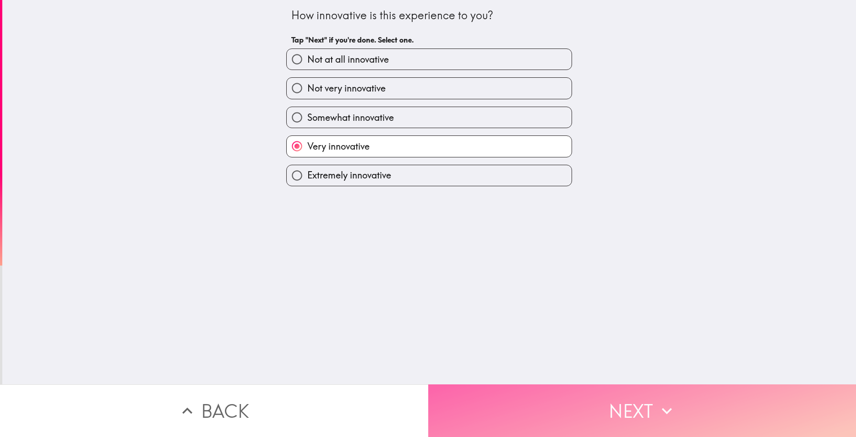
click at [518, 399] on button "Next" at bounding box center [642, 411] width 428 height 53
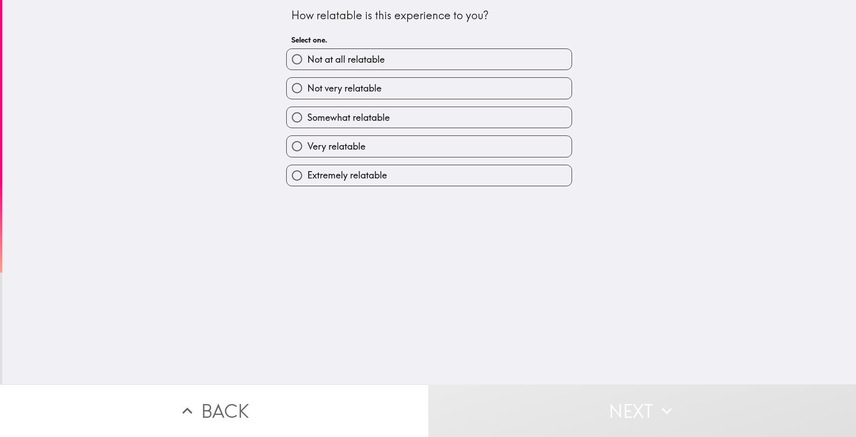
click at [382, 164] on div "Extremely relatable" at bounding box center [425, 172] width 293 height 29
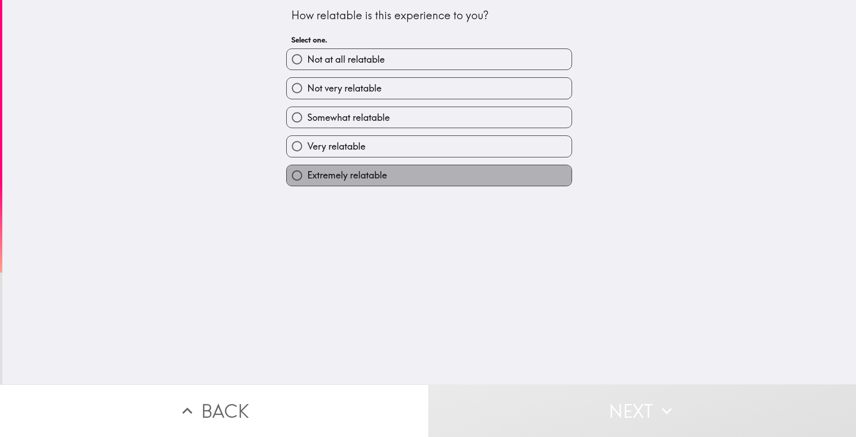
click at [416, 181] on label "Extremely relatable" at bounding box center [429, 175] width 285 height 21
click at [307, 181] on input "Extremely relatable" at bounding box center [297, 175] width 21 height 21
radio input "true"
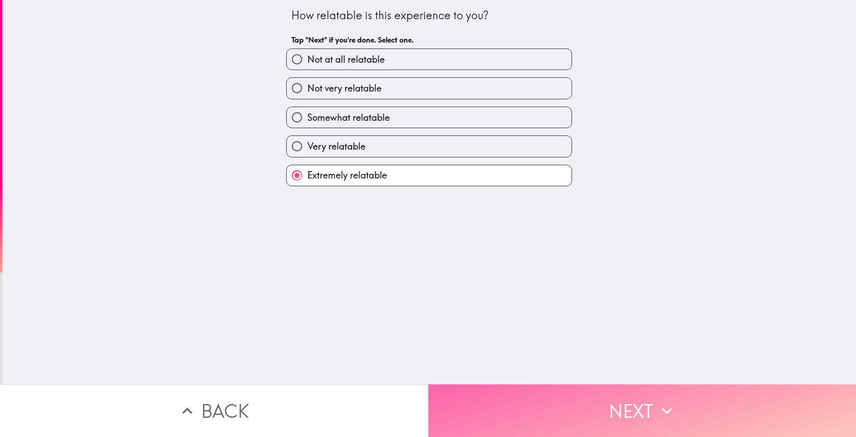
click at [522, 398] on button "Next" at bounding box center [642, 411] width 428 height 53
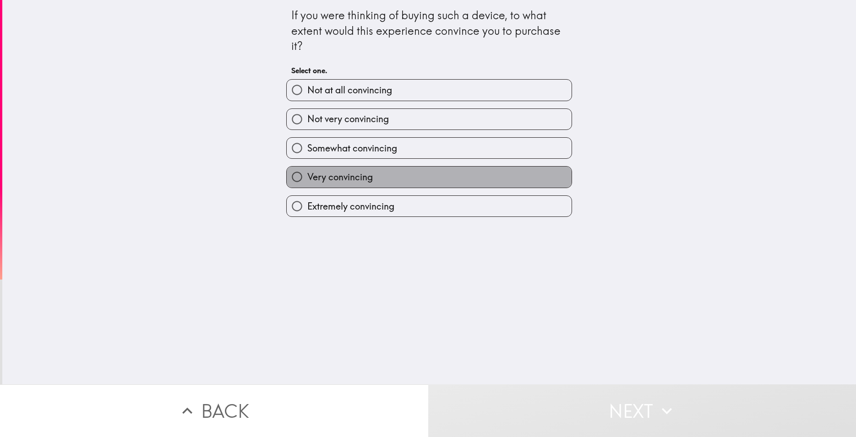
click at [405, 186] on label "Very convincing" at bounding box center [429, 177] width 285 height 21
click at [307, 186] on input "Very convincing" at bounding box center [297, 177] width 21 height 21
radio input "true"
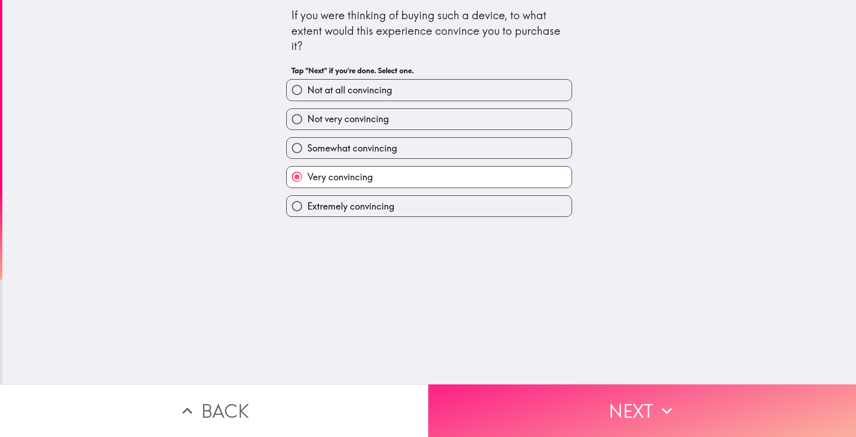
click at [551, 404] on button "Next" at bounding box center [642, 411] width 428 height 53
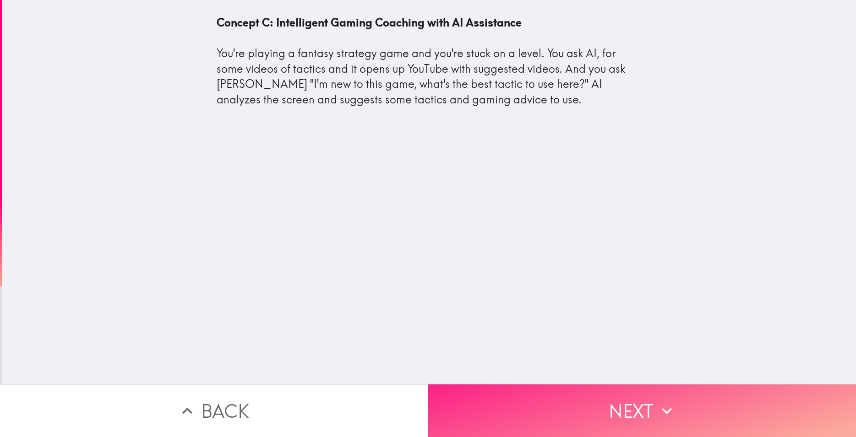
click at [585, 418] on button "Next" at bounding box center [642, 411] width 428 height 53
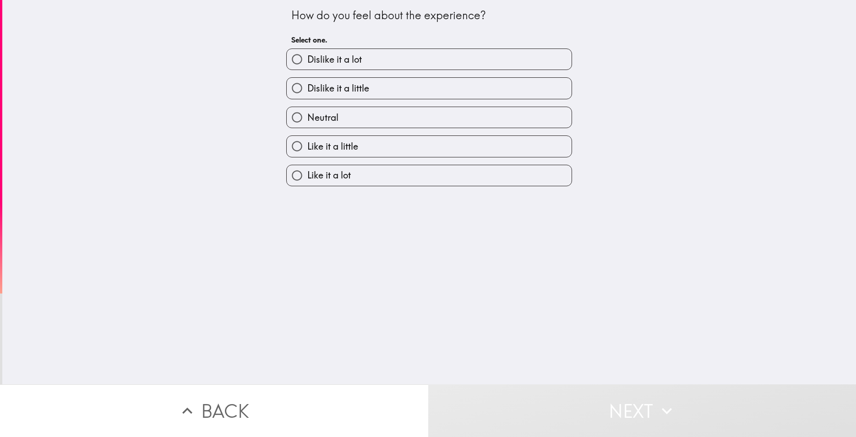
click at [383, 145] on label "Like it a little" at bounding box center [429, 146] width 285 height 21
click at [307, 145] on input "Like it a little" at bounding box center [297, 146] width 21 height 21
radio input "true"
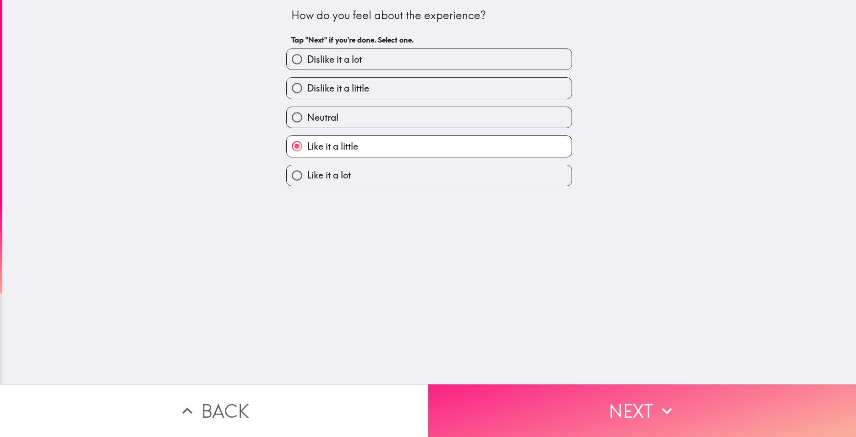
click at [520, 398] on button "Next" at bounding box center [642, 411] width 428 height 53
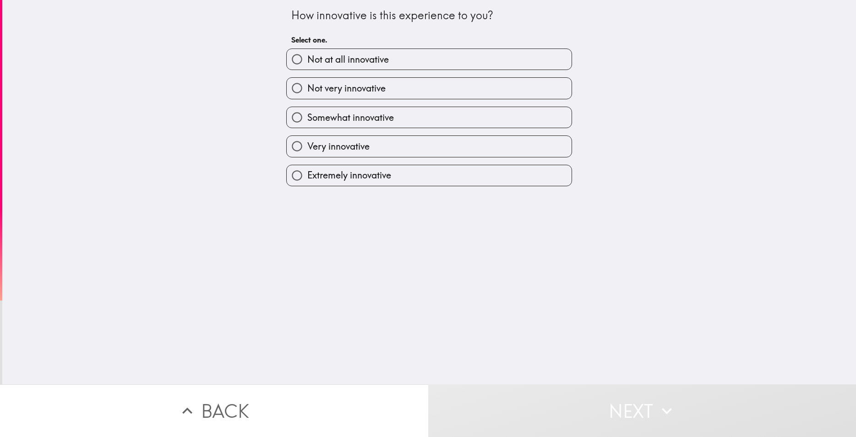
click at [387, 177] on label "Extremely innovative" at bounding box center [429, 175] width 285 height 21
click at [307, 177] on input "Extremely innovative" at bounding box center [297, 175] width 21 height 21
radio input "true"
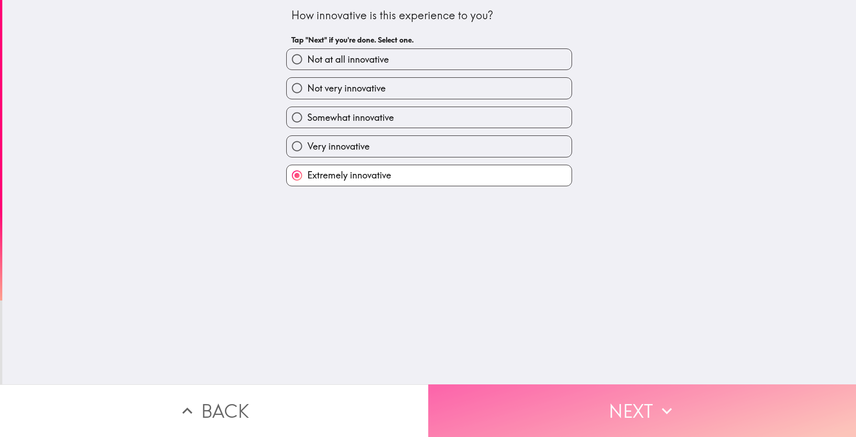
click at [514, 399] on button "Next" at bounding box center [642, 411] width 428 height 53
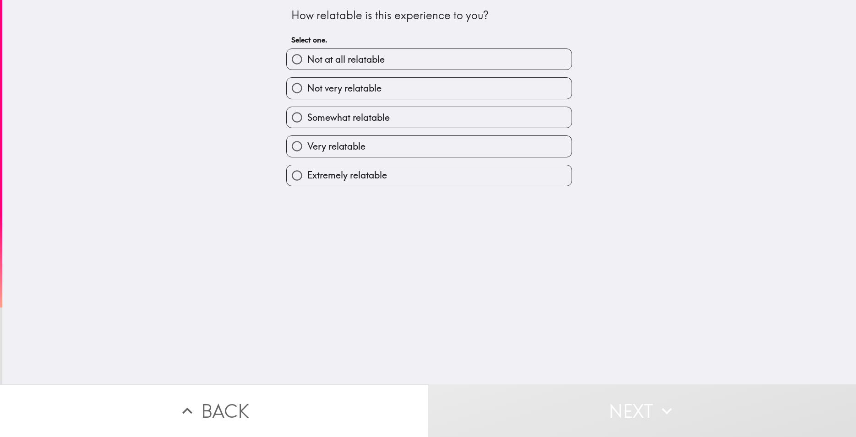
click at [406, 126] on label "Somewhat relatable" at bounding box center [429, 117] width 285 height 21
click at [307, 126] on input "Somewhat relatable" at bounding box center [297, 117] width 21 height 21
radio input "true"
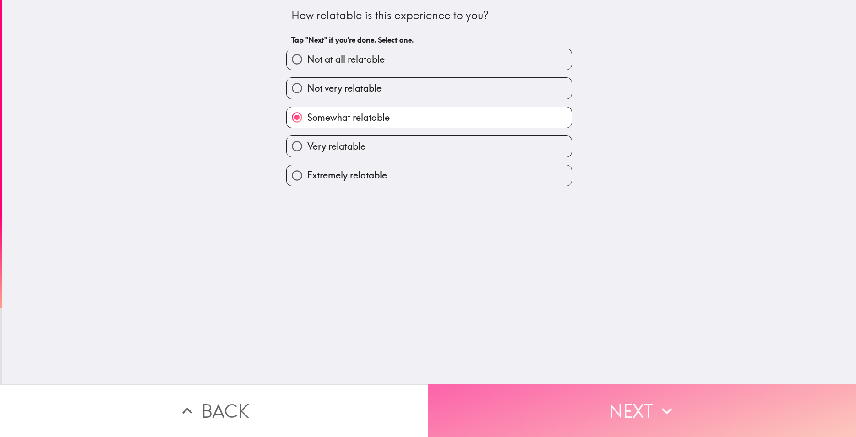
click at [527, 398] on button "Next" at bounding box center [642, 411] width 428 height 53
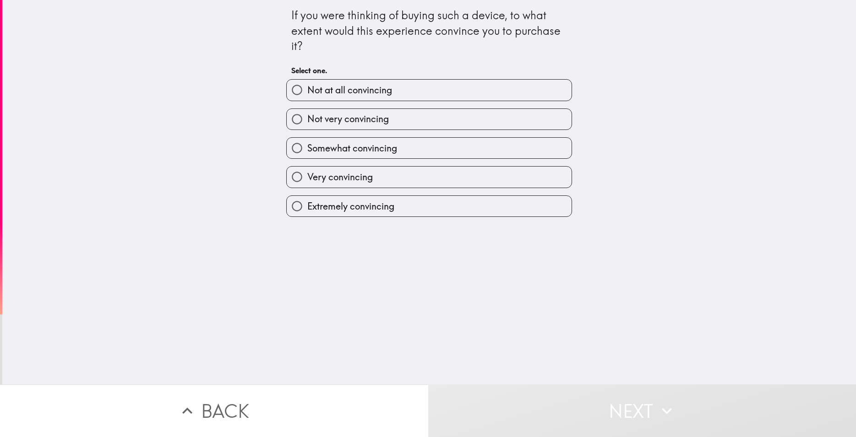
click at [403, 179] on label "Very convincing" at bounding box center [429, 177] width 285 height 21
click at [307, 179] on input "Very convincing" at bounding box center [297, 177] width 21 height 21
radio input "true"
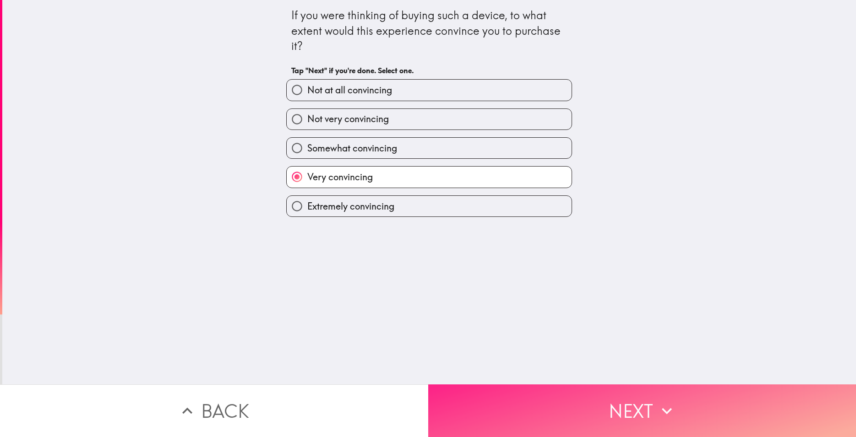
click at [525, 409] on button "Next" at bounding box center [642, 411] width 428 height 53
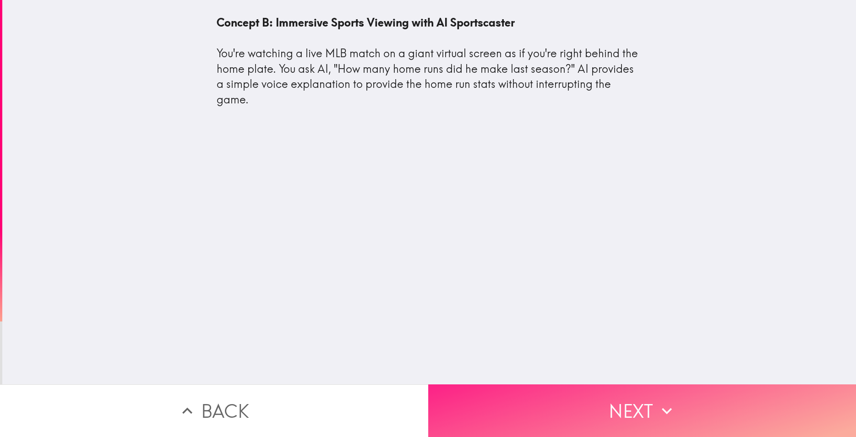
click at [659, 401] on icon "button" at bounding box center [667, 411] width 20 height 20
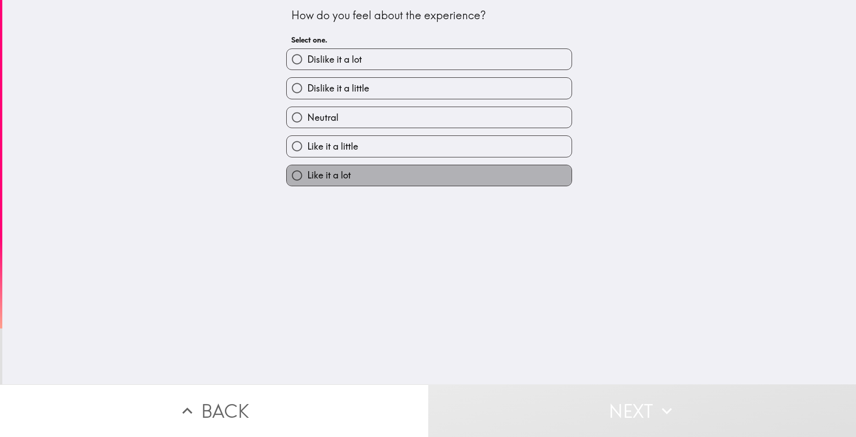
click at [357, 180] on label "Like it a lot" at bounding box center [429, 175] width 285 height 21
click at [307, 180] on input "Like it a lot" at bounding box center [297, 175] width 21 height 21
radio input "true"
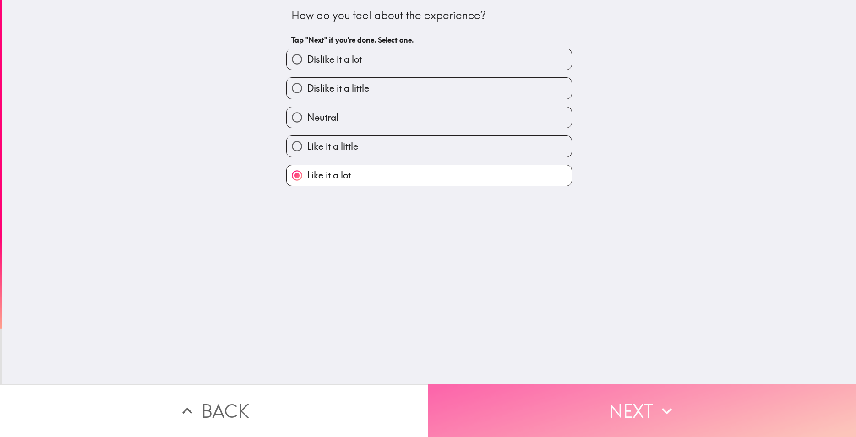
click at [527, 394] on button "Next" at bounding box center [642, 411] width 428 height 53
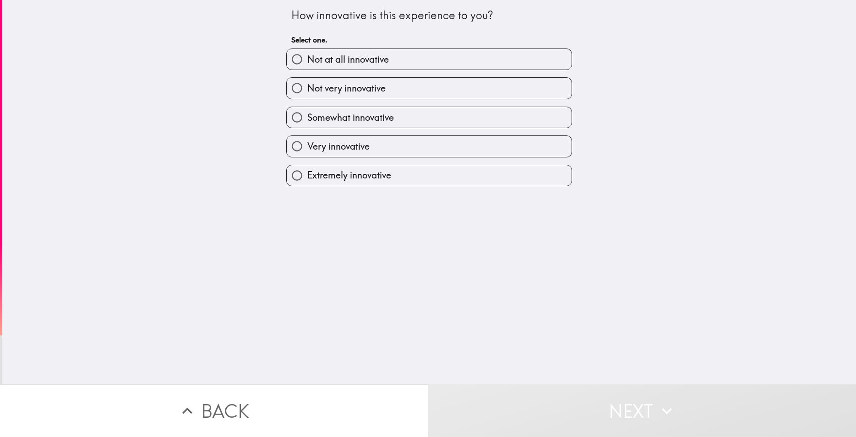
click at [389, 149] on label "Very innovative" at bounding box center [429, 146] width 285 height 21
click at [307, 149] on input "Very innovative" at bounding box center [297, 146] width 21 height 21
radio input "true"
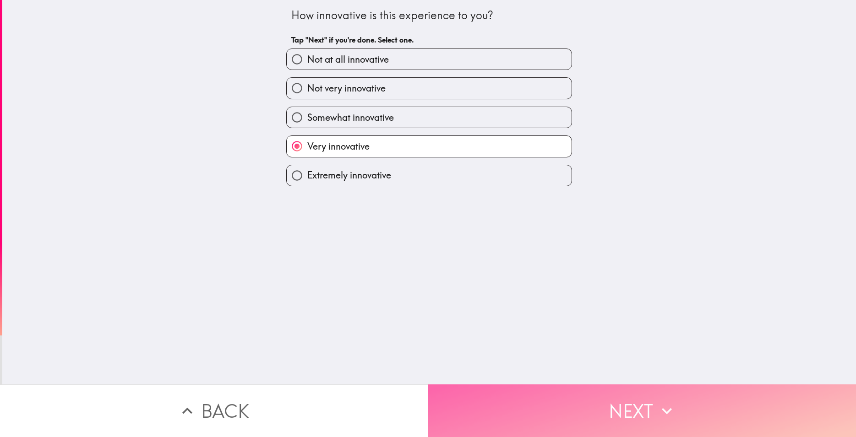
click at [534, 399] on button "Next" at bounding box center [642, 411] width 428 height 53
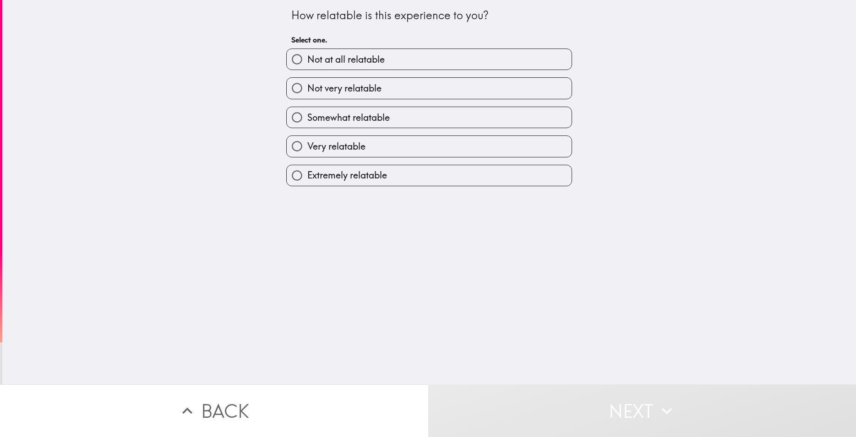
click at [450, 127] on div "Somewhat relatable" at bounding box center [429, 118] width 286 height 22
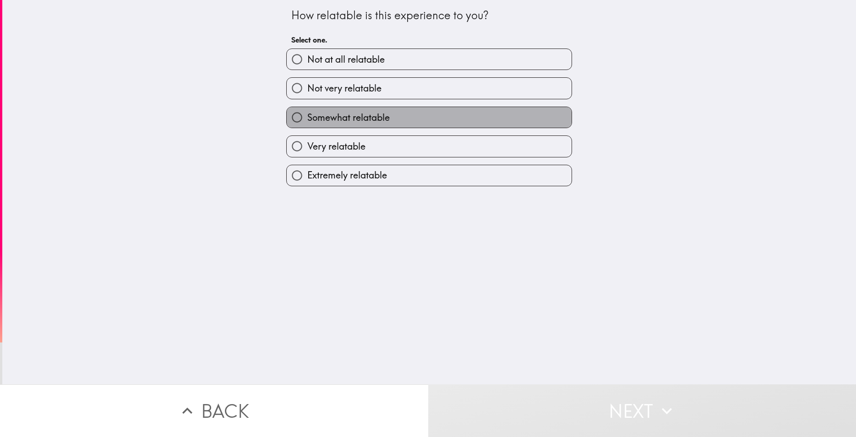
click at [409, 116] on label "Somewhat relatable" at bounding box center [429, 117] width 285 height 21
click at [307, 116] on input "Somewhat relatable" at bounding box center [297, 117] width 21 height 21
radio input "true"
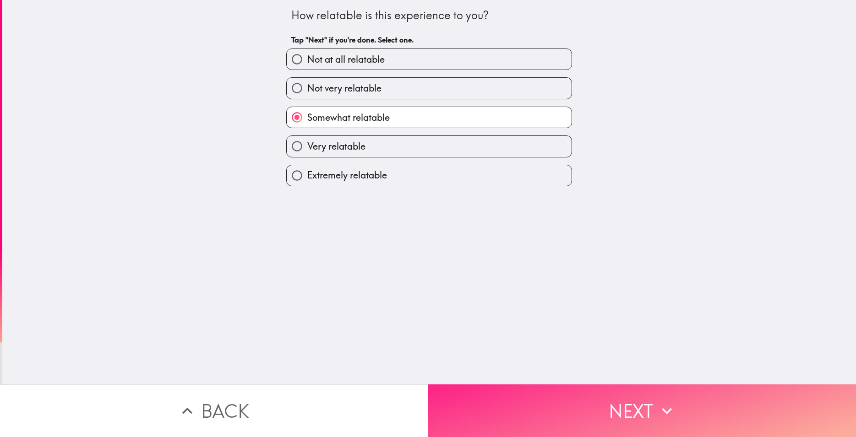
click at [633, 416] on button "Next" at bounding box center [642, 411] width 428 height 53
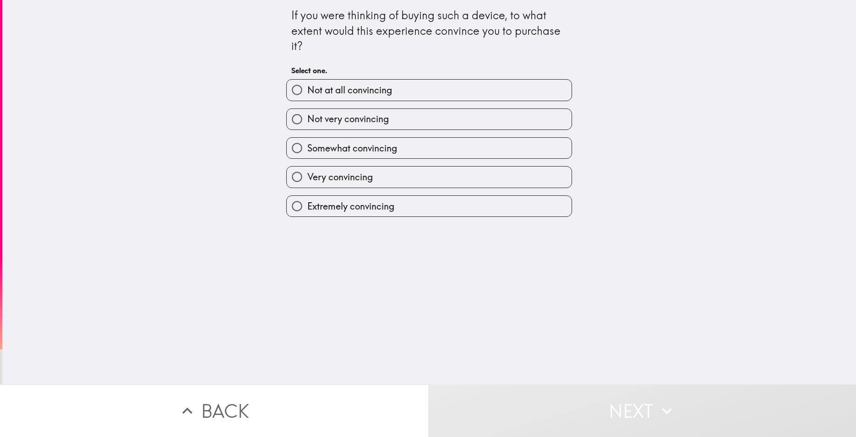
click at [371, 168] on label "Very convincing" at bounding box center [429, 177] width 285 height 21
click at [433, 181] on label "Very convincing" at bounding box center [429, 177] width 285 height 21
click at [307, 181] on input "Very convincing" at bounding box center [297, 177] width 21 height 21
radio input "true"
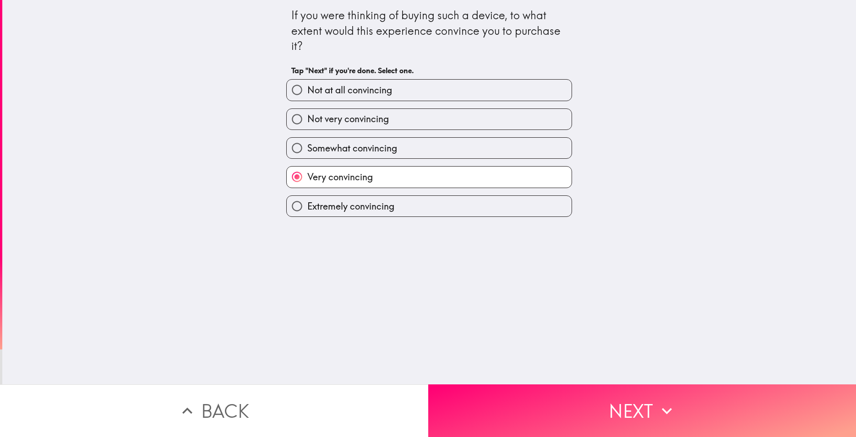
click at [551, 413] on button "Next" at bounding box center [642, 411] width 428 height 53
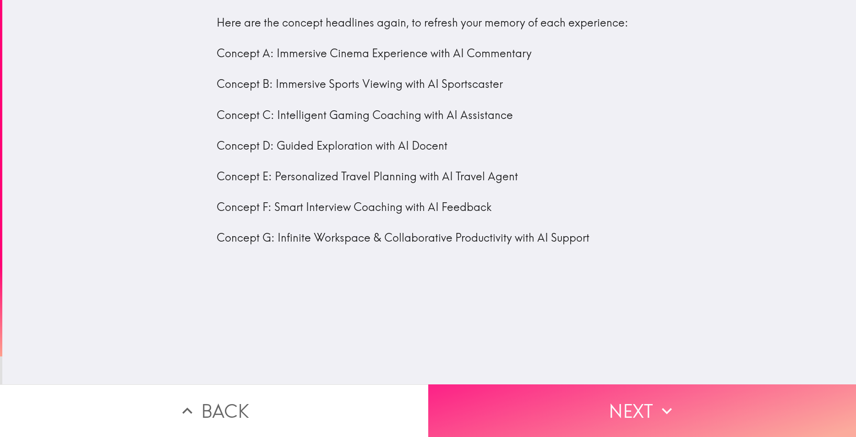
click at [609, 412] on button "Next" at bounding box center [642, 411] width 428 height 53
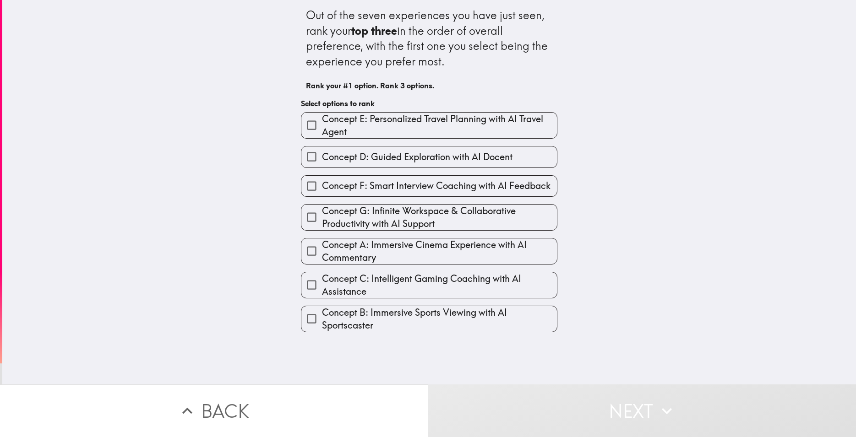
click at [380, 118] on span "Concept E: Personalized Travel Planning with AI Travel Agent" at bounding box center [439, 126] width 235 height 26
click at [322, 118] on input "Concept E: Personalized Travel Planning with AI Travel Agent" at bounding box center [311, 125] width 21 height 21
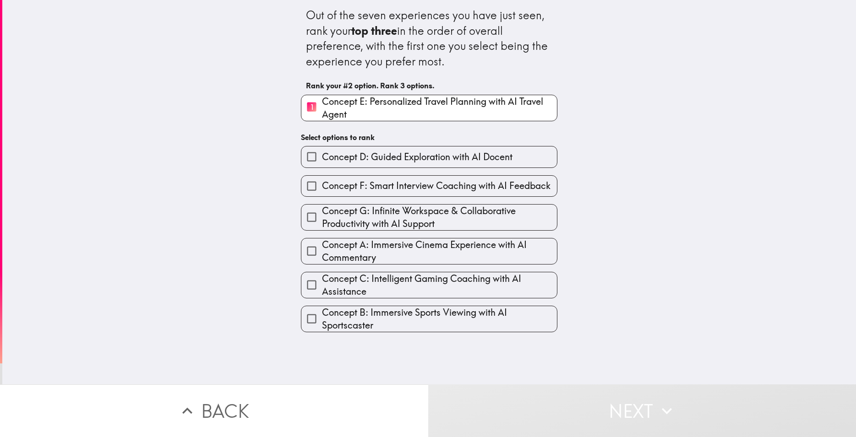
click at [394, 221] on span "Concept G: Infinite Workspace & Collaborative Productivity with AI Support" at bounding box center [439, 218] width 235 height 26
click at [322, 221] on input "Concept G: Infinite Workspace & Collaborative Productivity with AI Support" at bounding box center [311, 217] width 21 height 21
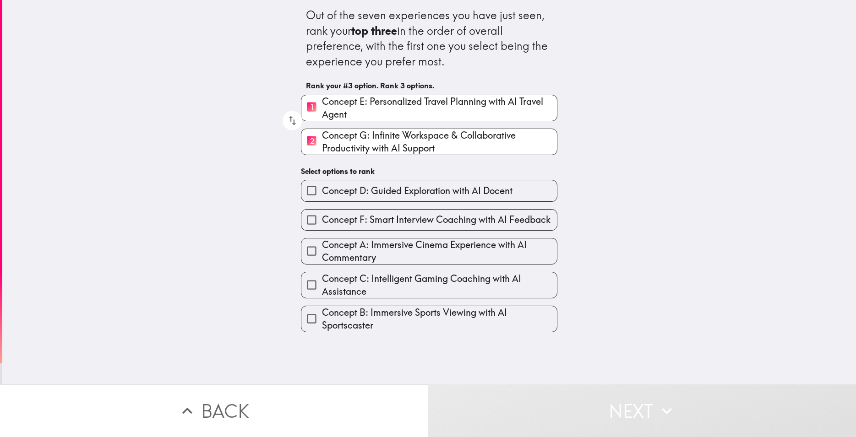
click at [360, 190] on span "Concept D: Guided Exploration with AI Docent" at bounding box center [417, 191] width 191 height 13
click at [322, 190] on input "Concept D: Guided Exploration with AI Docent" at bounding box center [311, 190] width 21 height 21
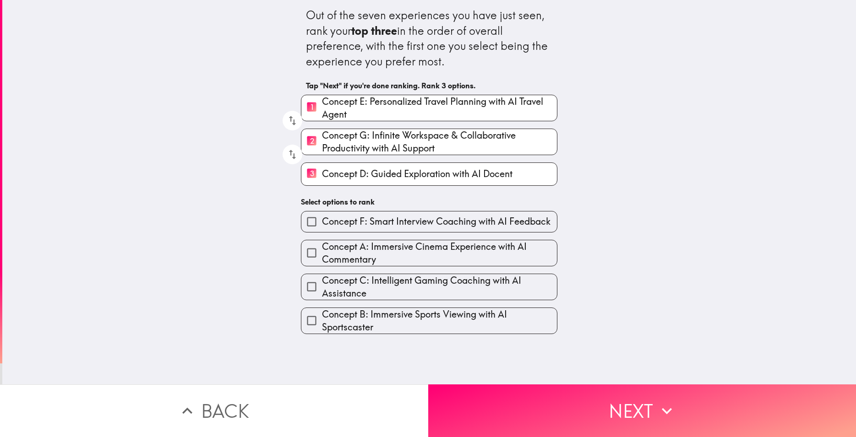
click at [359, 229] on label "Concept F: Smart Interview Coaching with AI Feedback" at bounding box center [429, 222] width 256 height 21
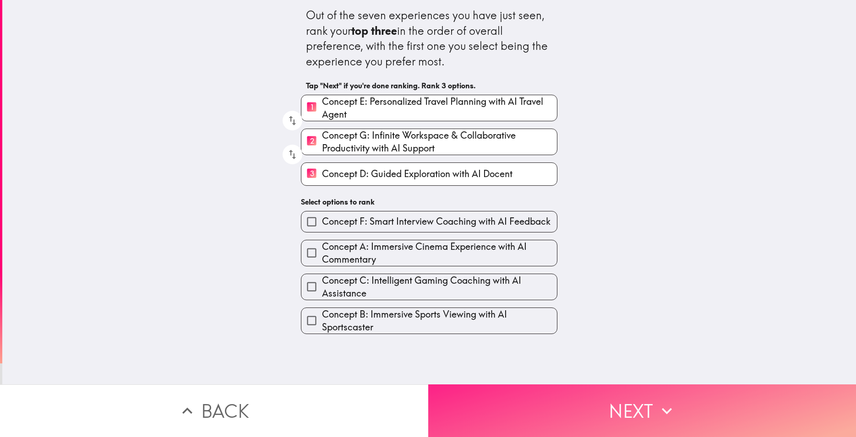
click at [555, 392] on button "Next" at bounding box center [642, 411] width 428 height 53
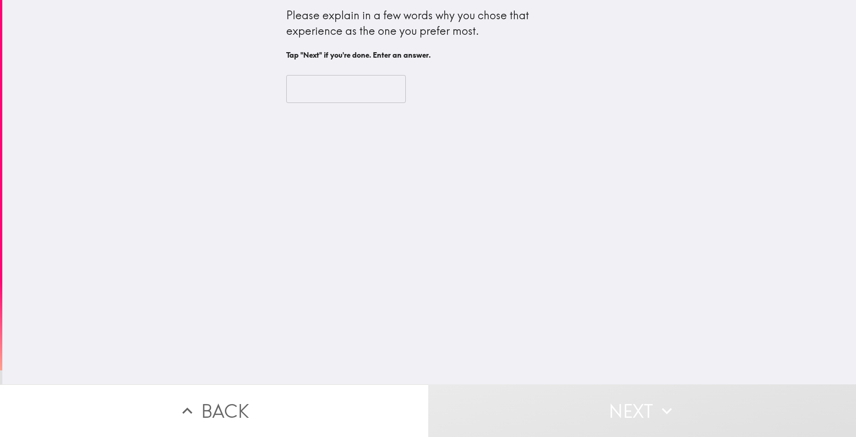
click at [341, 91] on input "text" at bounding box center [346, 89] width 120 height 28
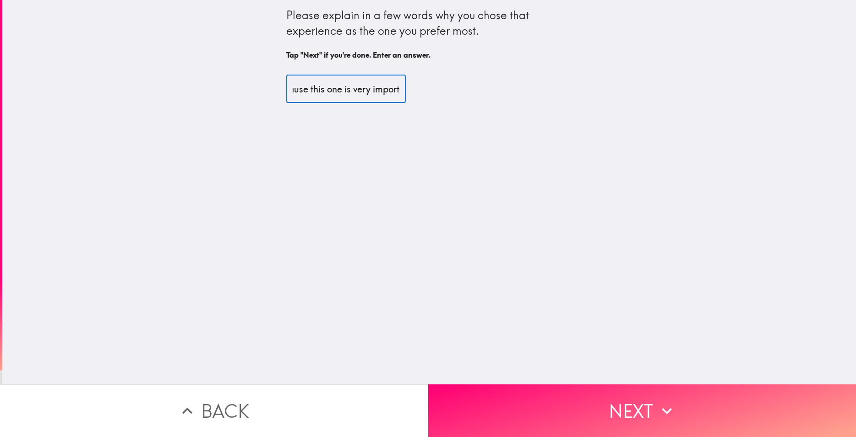
scroll to position [0, 100]
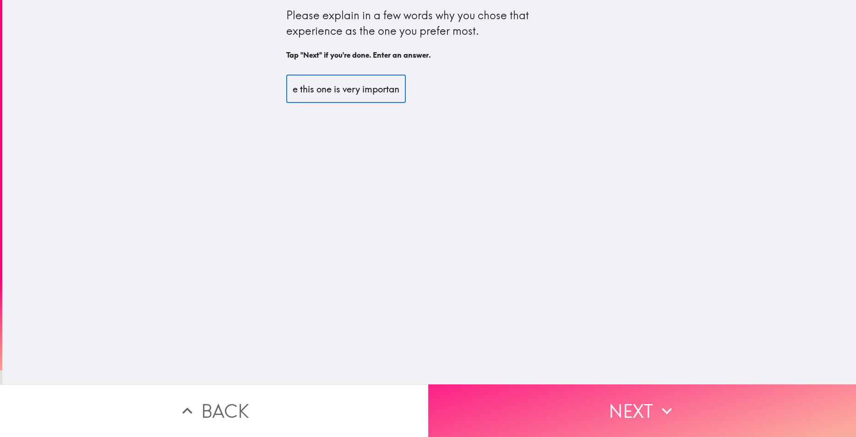
type input "i choose this one because this one is very important."
click at [576, 411] on button "Next" at bounding box center [642, 411] width 428 height 53
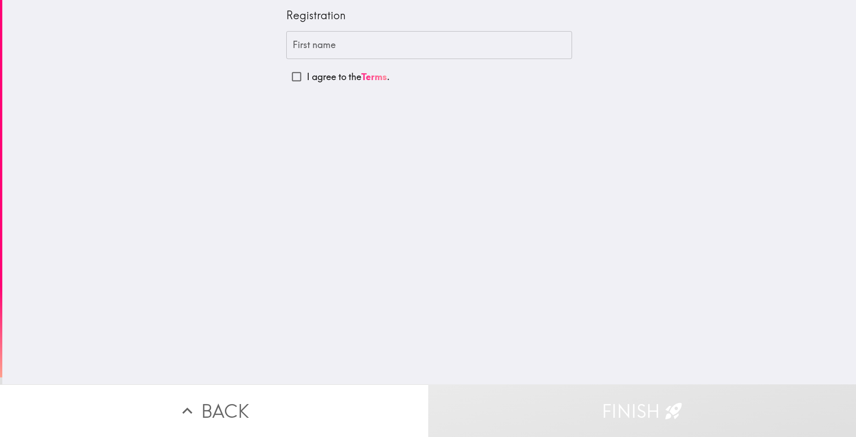
click at [333, 48] on input "First name" at bounding box center [429, 45] width 286 height 28
click at [286, 73] on input "I agree to the Terms ." at bounding box center [296, 76] width 21 height 21
checkbox input "true"
click at [318, 49] on input "First name" at bounding box center [429, 45] width 286 height 28
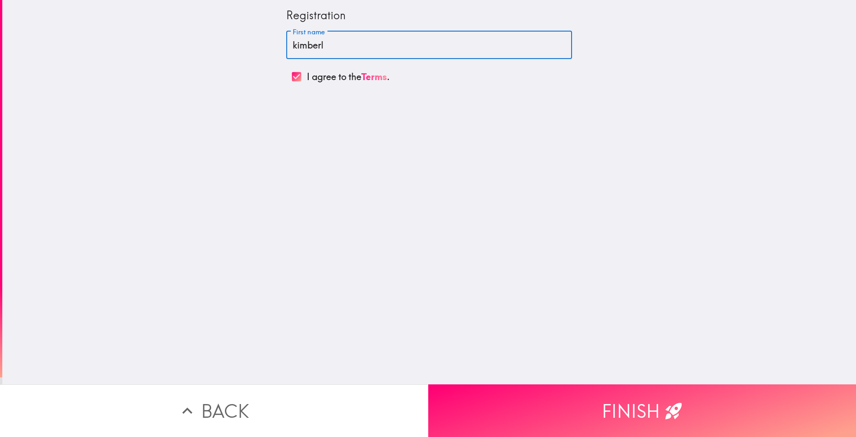
type input "[PERSON_NAME]"
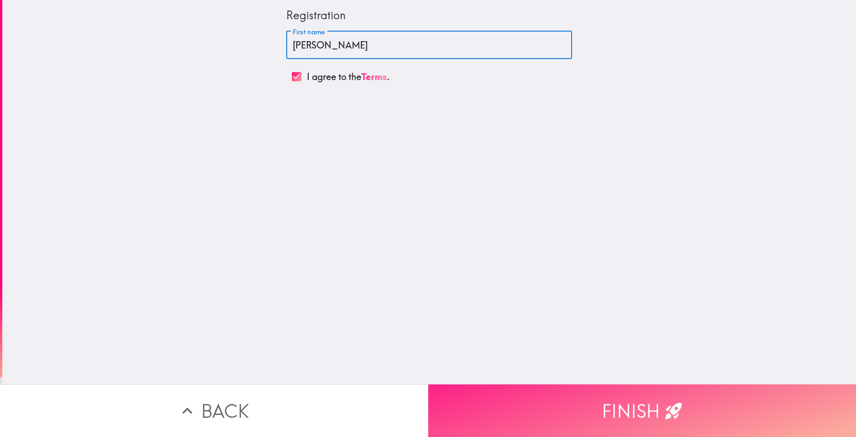
click at [592, 413] on button "Finish" at bounding box center [642, 411] width 428 height 53
